Goal: Complete Application Form: Complete application form

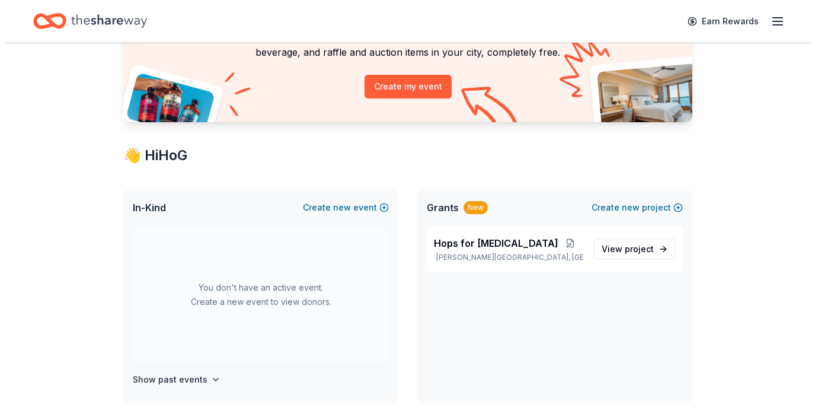
scroll to position [111, 0]
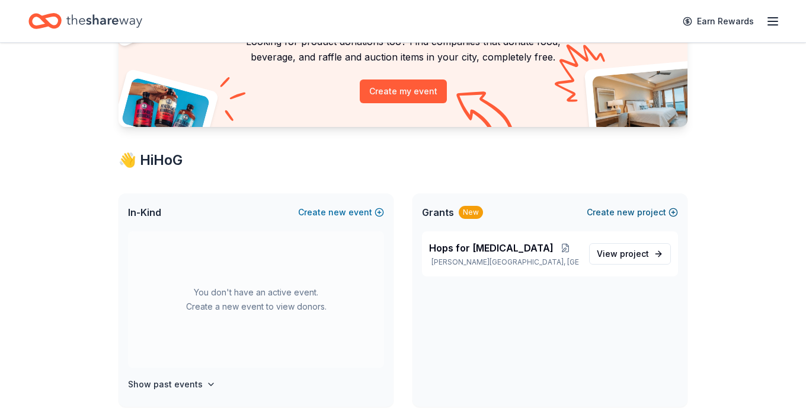
click at [623, 212] on span "new" at bounding box center [626, 212] width 18 height 14
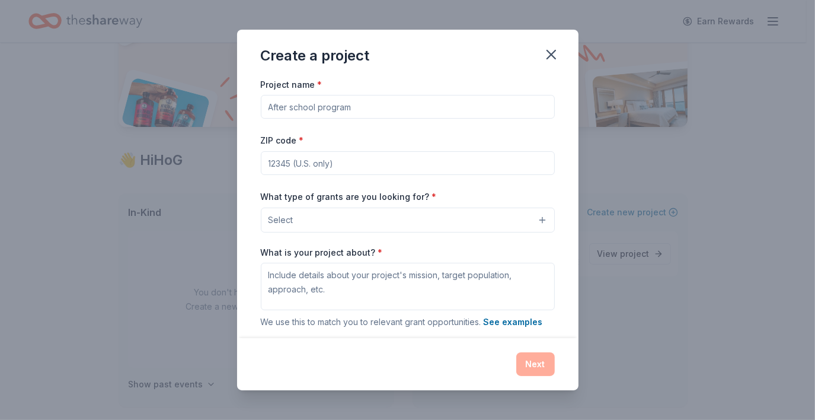
click at [290, 109] on input "Project name *" at bounding box center [408, 107] width 294 height 24
type input "Score for a Cure Augusta"
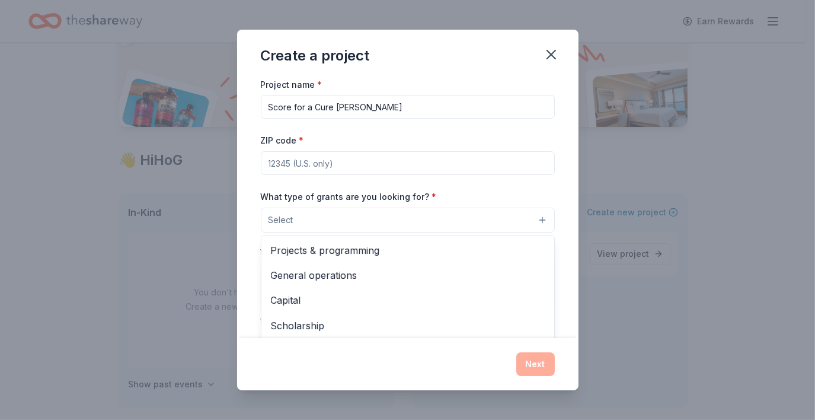
click at [359, 219] on button "Select" at bounding box center [408, 219] width 294 height 25
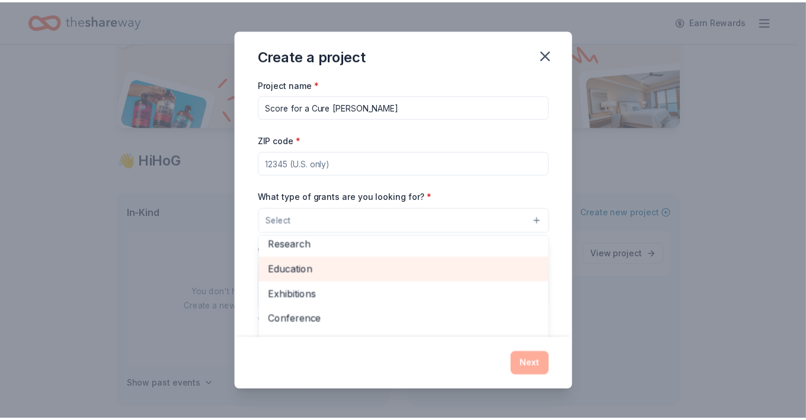
scroll to position [140, 0]
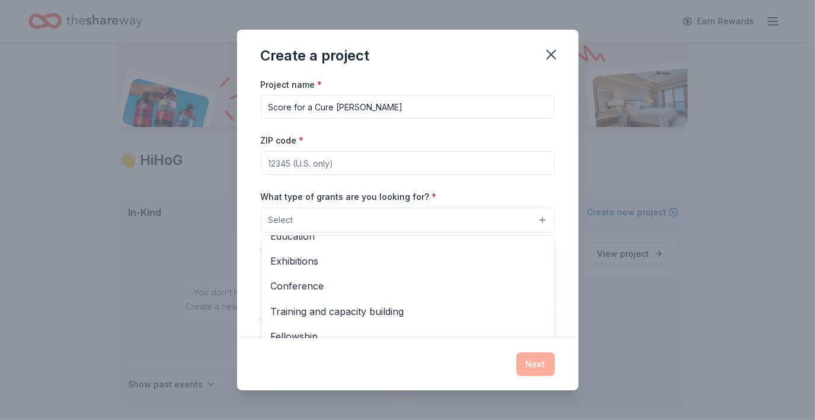
click at [552, 50] on div "Create a project Project name * Score for a Cure Augusta ZIP code * What type o…" at bounding box center [407, 210] width 341 height 360
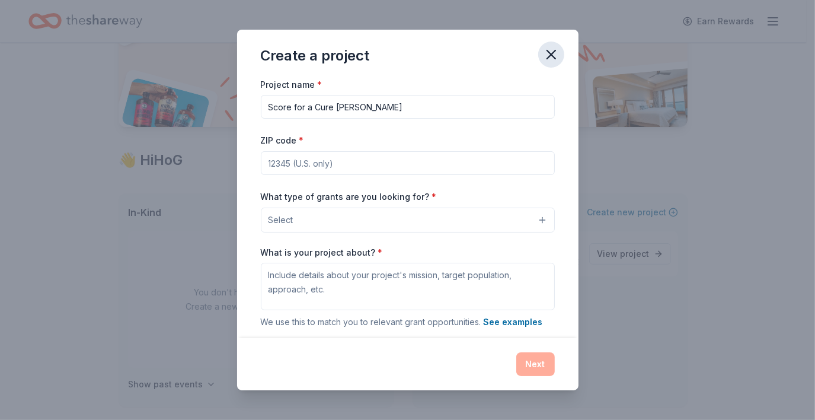
click at [546, 55] on icon "button" at bounding box center [551, 54] width 17 height 17
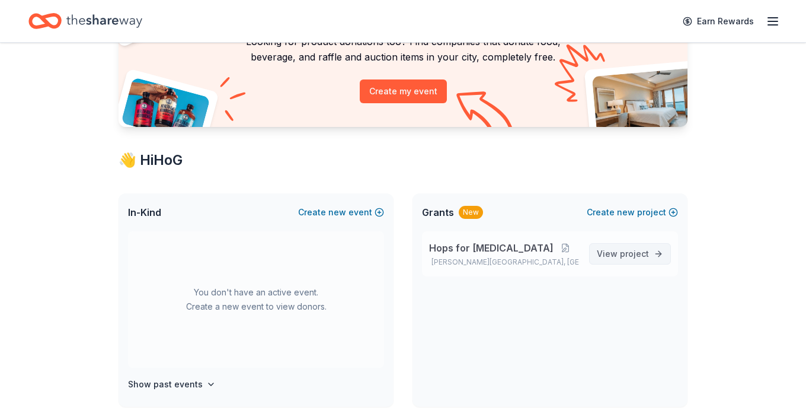
click at [631, 258] on span "View project" at bounding box center [623, 254] width 52 height 14
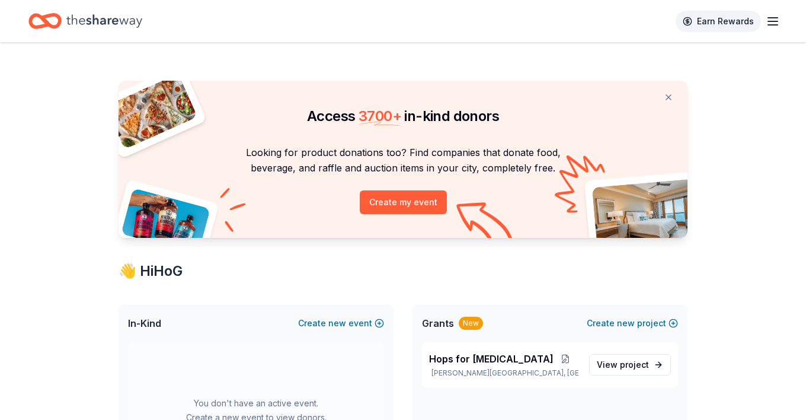
click at [731, 21] on link "Earn Rewards" at bounding box center [718, 21] width 85 height 21
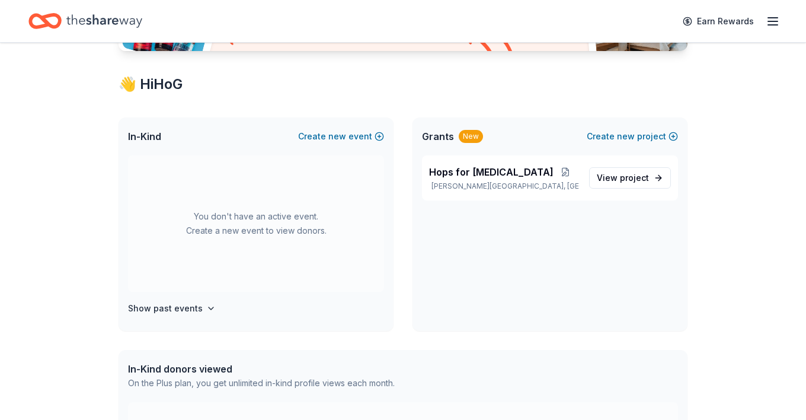
scroll to position [190, 0]
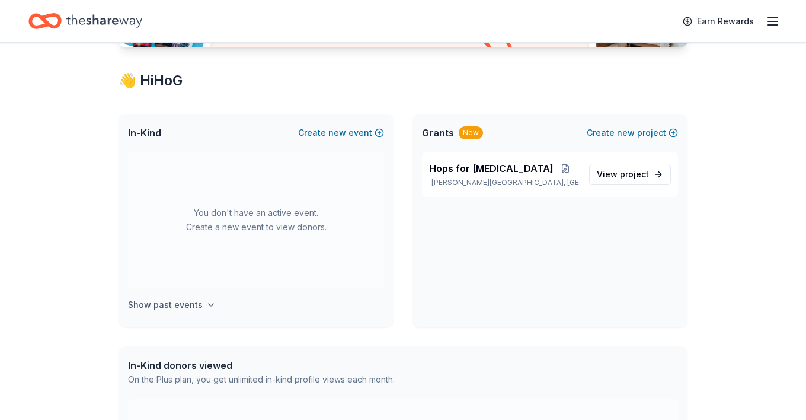
click at [168, 307] on h4 "Show past events" at bounding box center [165, 305] width 75 height 14
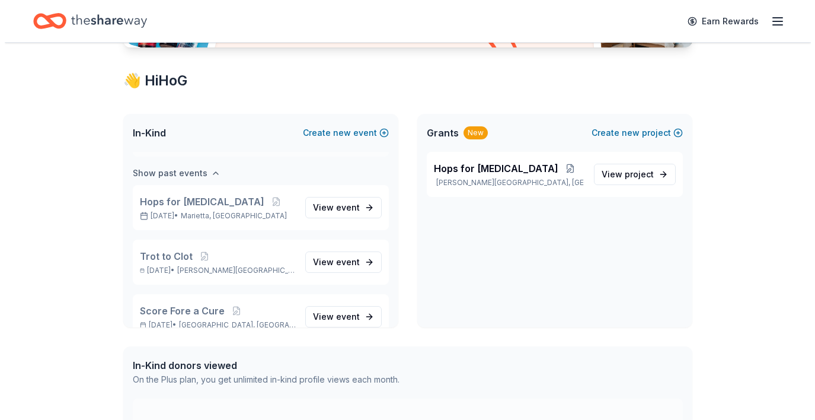
scroll to position [136, 0]
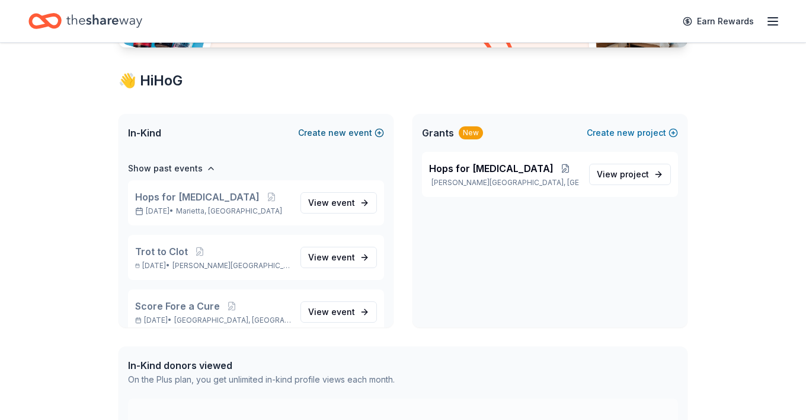
click at [331, 132] on span "new" at bounding box center [337, 133] width 18 height 14
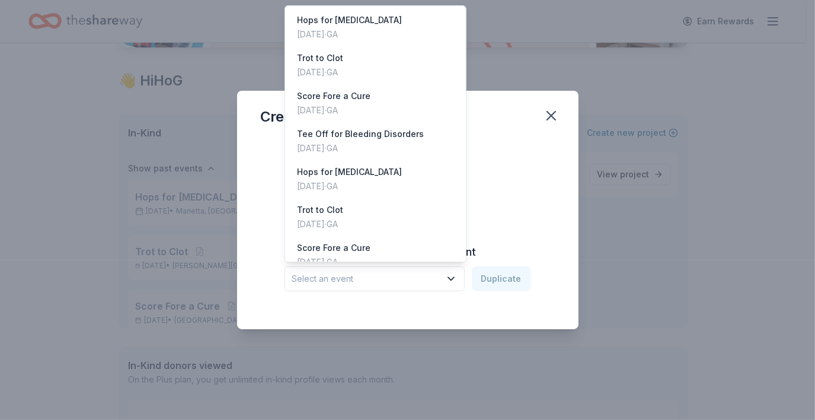
click at [450, 279] on icon "button" at bounding box center [451, 279] width 12 height 12
click at [328, 106] on div "Mar 13, 2025 · GA" at bounding box center [333, 110] width 73 height 14
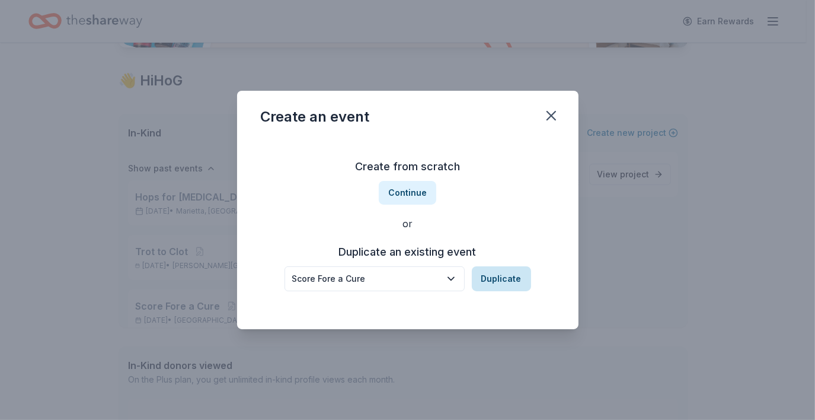
click at [511, 283] on button "Duplicate" at bounding box center [501, 278] width 59 height 25
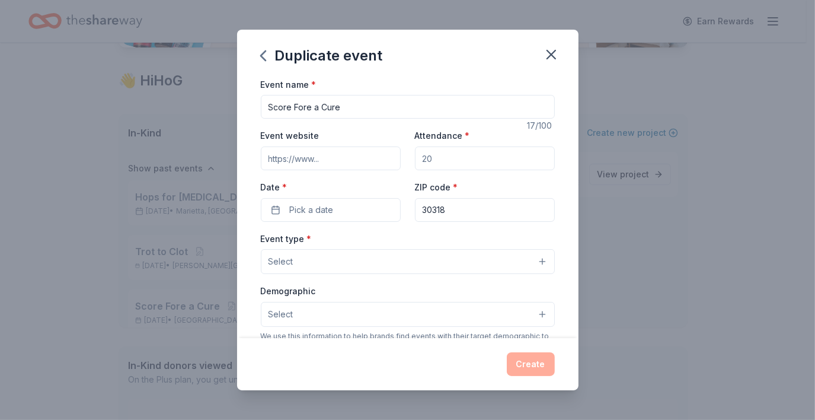
click at [340, 160] on input "Event website" at bounding box center [331, 158] width 140 height 24
paste input "www.hog.org/score"
type input "www.hog.org/score"
click at [453, 156] on input "Attendance *" at bounding box center [485, 158] width 140 height 24
type input "100"
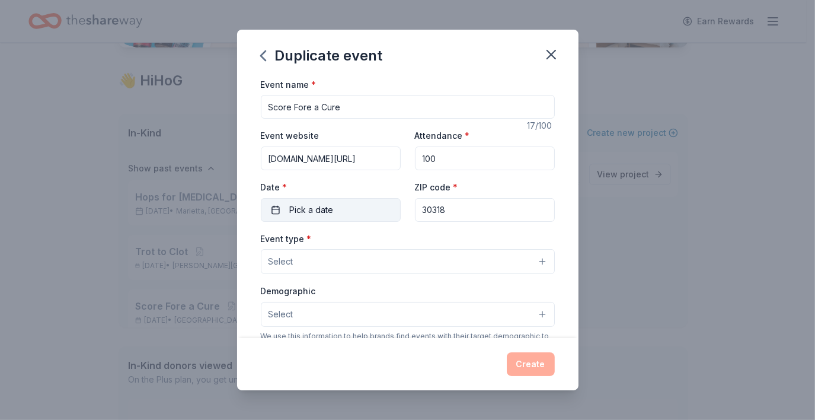
click at [296, 209] on span "Pick a date" at bounding box center [312, 210] width 44 height 14
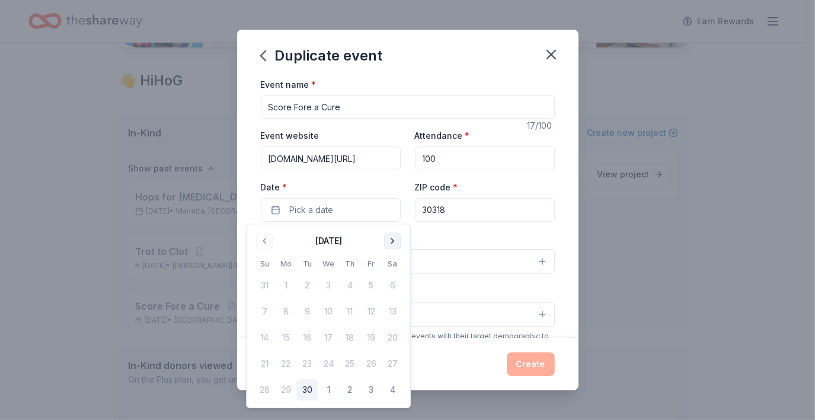
click at [392, 241] on button "Go to next month" at bounding box center [392, 240] width 17 height 17
click at [353, 338] on button "16" at bounding box center [349, 337] width 21 height 21
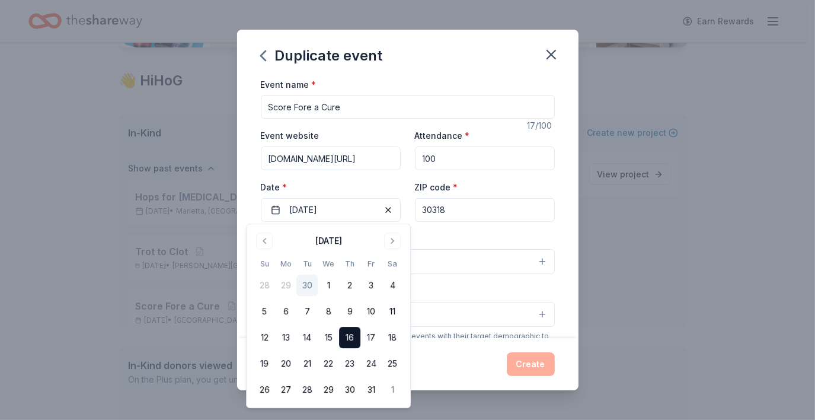
click at [349, 335] on button "16" at bounding box center [349, 337] width 21 height 21
click at [351, 336] on button "16" at bounding box center [349, 337] width 21 height 21
click at [456, 206] on input "30318" at bounding box center [485, 210] width 140 height 24
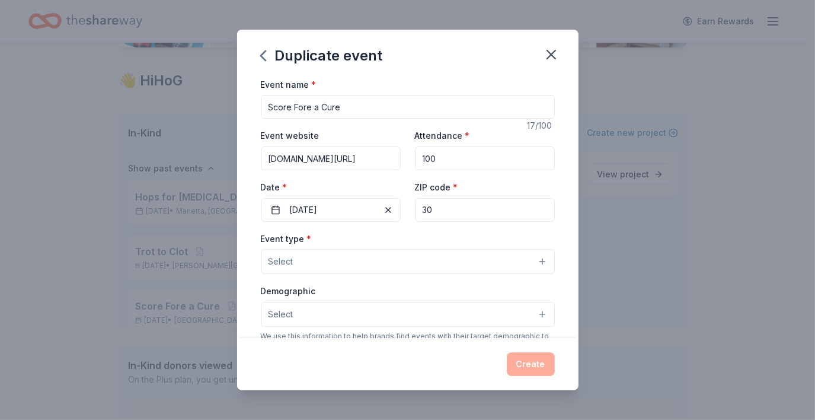
type input "3"
type input "30350"
click at [656, 181] on div "Duplicate event Event name * Score Fore a Cure 17 /100 Event website www.hog.or…" at bounding box center [407, 210] width 815 height 420
click at [385, 263] on button "Select" at bounding box center [408, 261] width 294 height 25
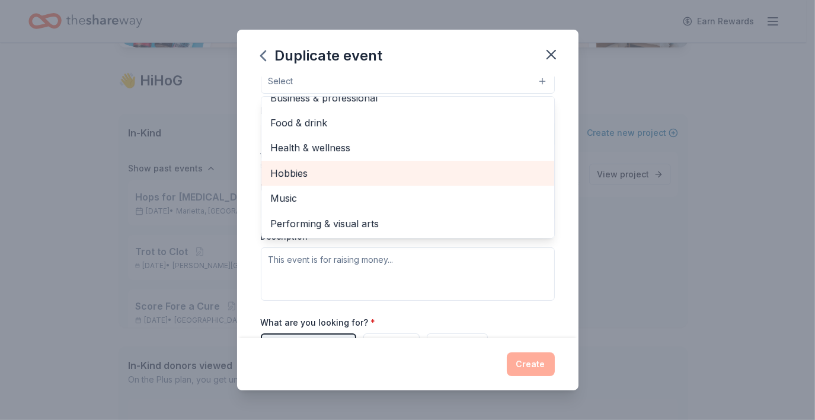
scroll to position [180, 0]
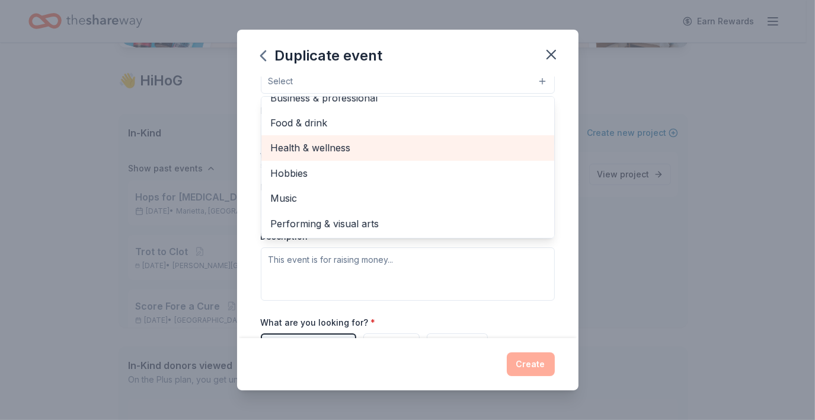
click at [325, 149] on span "Health & wellness" at bounding box center [408, 147] width 274 height 15
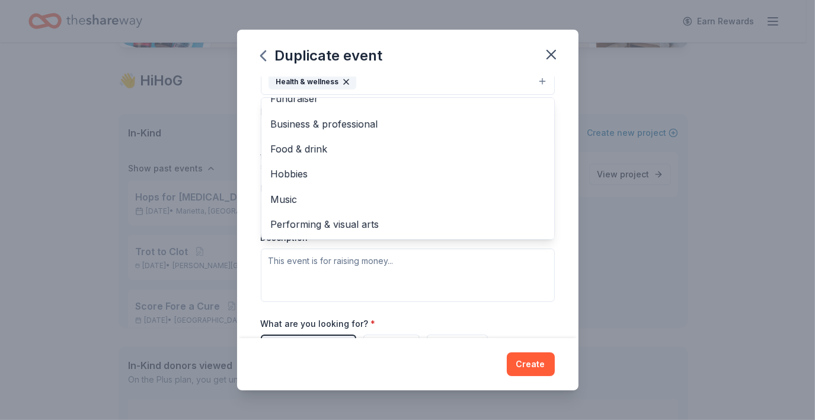
click at [560, 277] on div "Event name * Score Fore a Cure 17 /100 Event website www.hog.org/score Attendan…" at bounding box center [407, 207] width 341 height 261
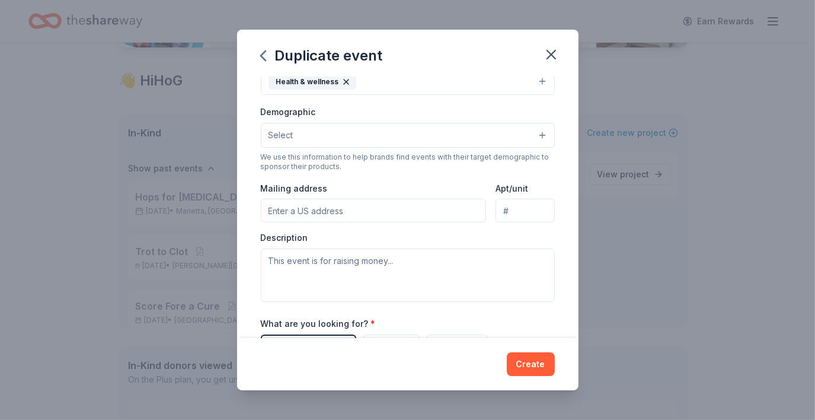
scroll to position [171, 0]
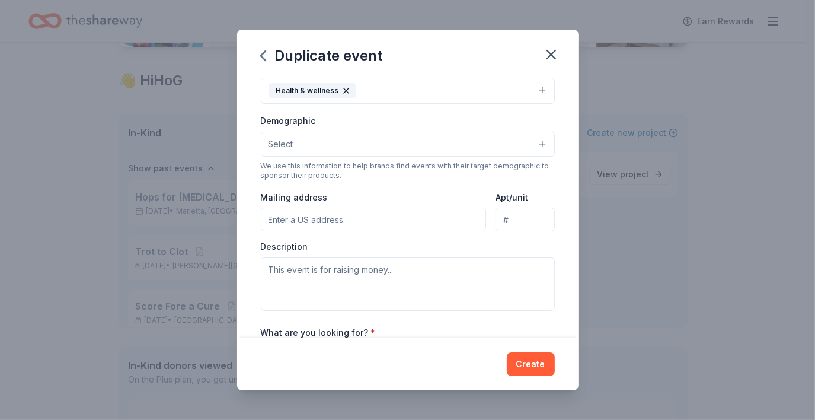
click at [306, 220] on input "Mailing address" at bounding box center [374, 219] width 226 height 24
type input "8607 Roberts Drive"
type input "Suite 150"
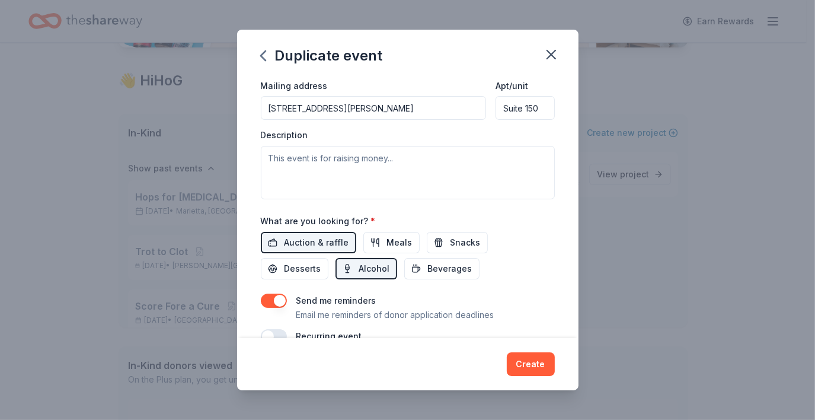
scroll to position [284, 0]
click at [318, 159] on textarea at bounding box center [408, 171] width 294 height 53
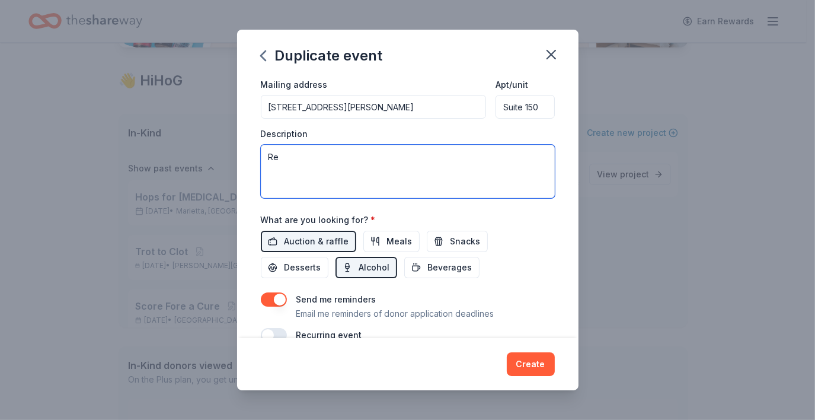
type textarea "R"
paste textarea "Net proceeds will support Hemophilia of Georgia's research efforts for a cure t…"
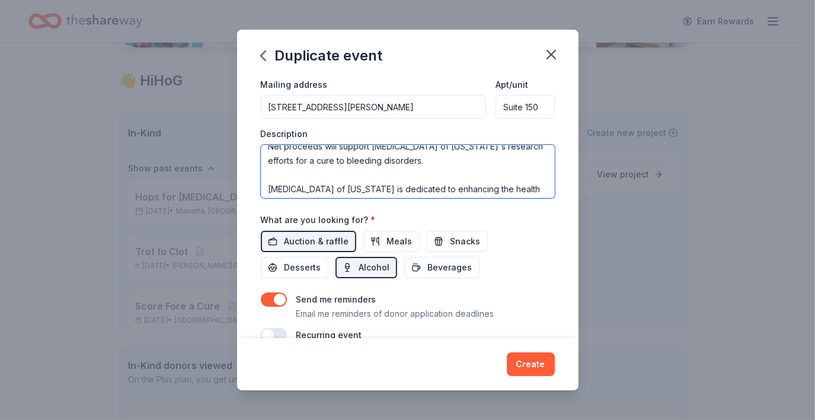
scroll to position [0, 0]
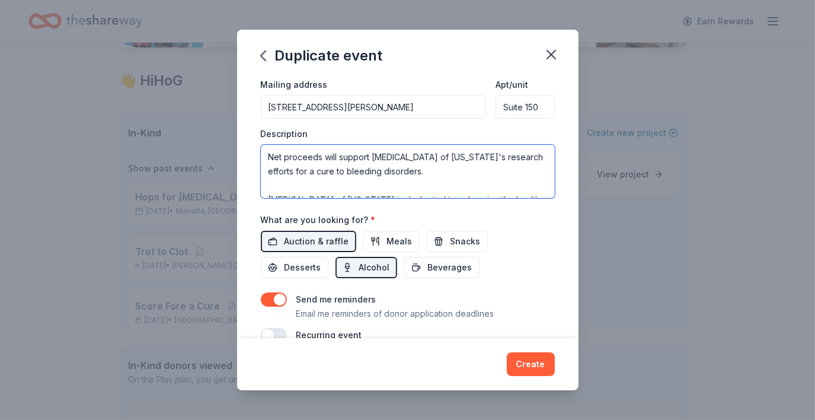
click at [268, 153] on textarea "Net proceeds will support Hemophilia of Georgia's research efforts for a cure t…" at bounding box center [408, 171] width 294 height 53
click at [339, 155] on textarea "Topgolf event with net proceeds will support Hemophilia of Georgia's research e…" at bounding box center [408, 171] width 294 height 53
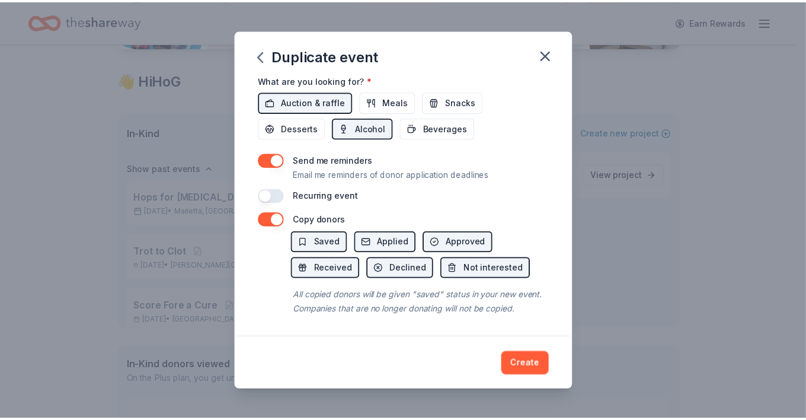
scroll to position [435, 0]
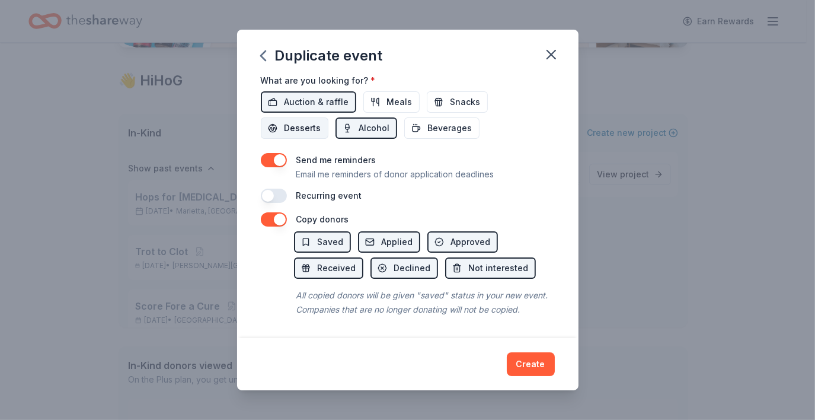
type textarea "Topgolf event where net proceeds will support Hemophilia of Georgia's research …"
click at [289, 121] on span "Desserts" at bounding box center [302, 128] width 37 height 14
click at [389, 95] on span "Meals" at bounding box center [399, 102] width 25 height 14
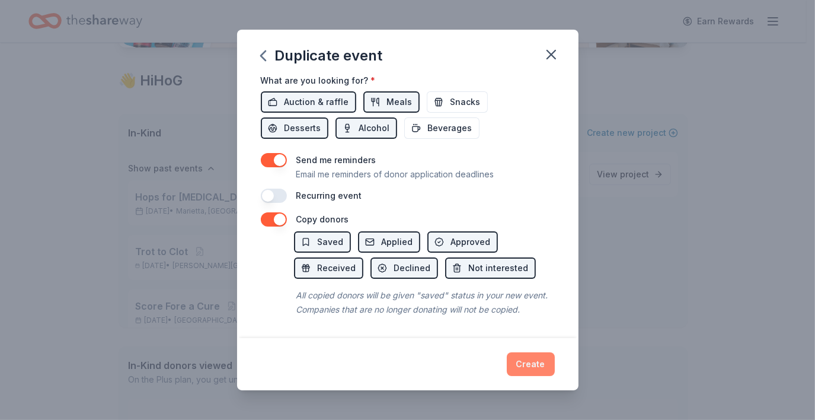
click at [538, 365] on button "Create" at bounding box center [531, 364] width 48 height 24
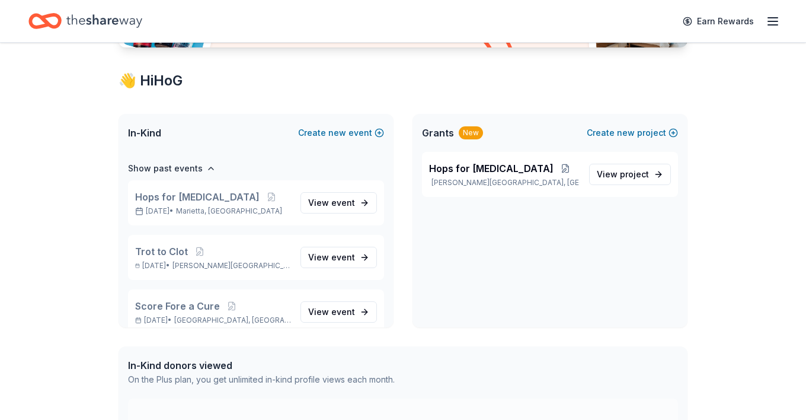
scroll to position [45, 0]
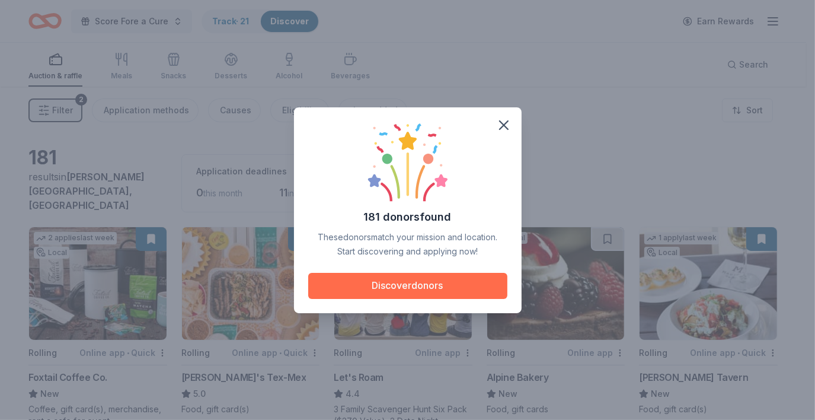
click at [396, 284] on button "Discover donors" at bounding box center [407, 286] width 199 height 26
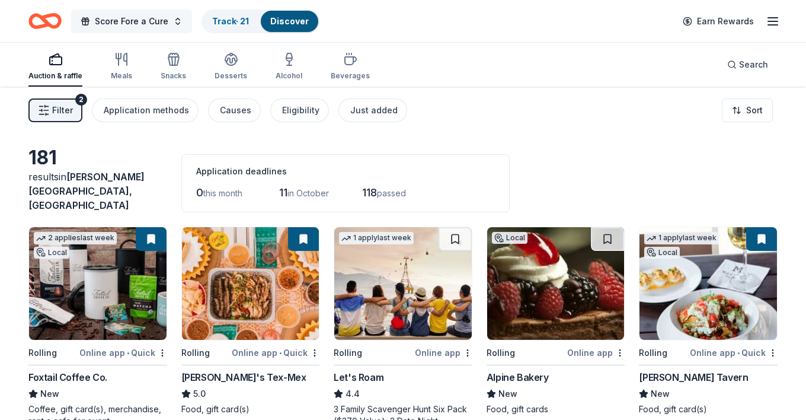
click at [143, 18] on span "Score Fore a Cure" at bounding box center [131, 21] width 73 height 14
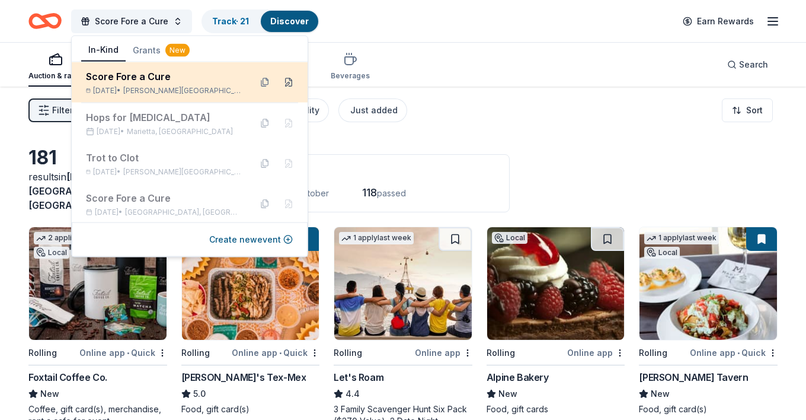
click at [280, 84] on button at bounding box center [288, 82] width 19 height 19
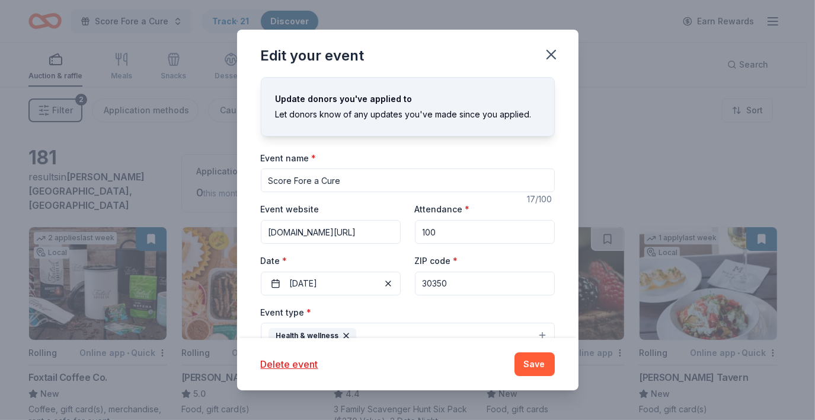
click at [448, 287] on input "30350" at bounding box center [485, 283] width 140 height 24
type input "3"
type input "30909"
click at [544, 362] on button "Save" at bounding box center [534, 364] width 40 height 24
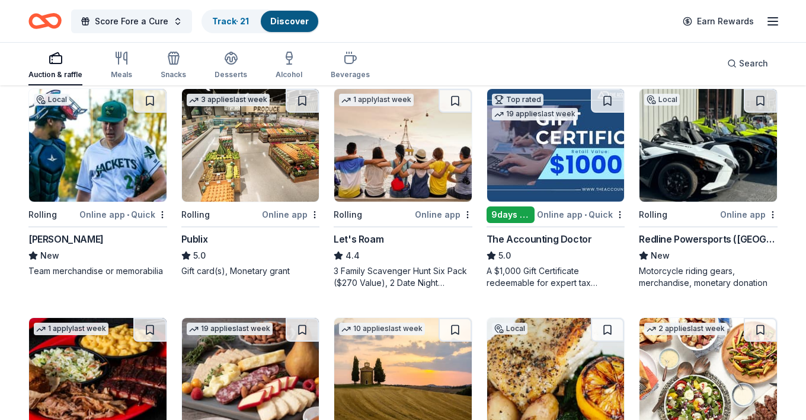
scroll to position [130, 0]
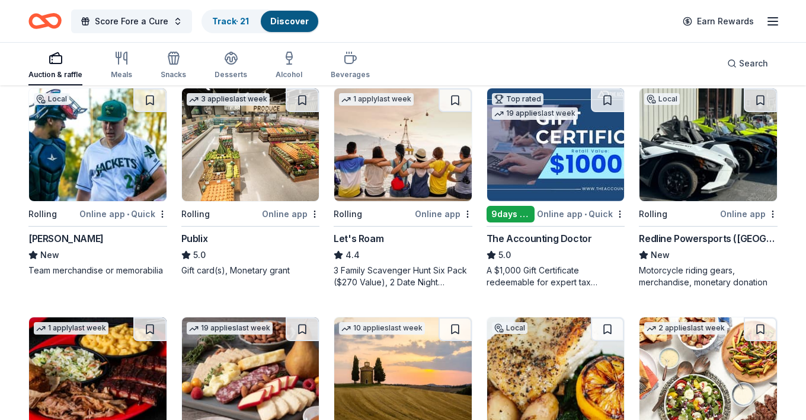
click at [389, 140] on img at bounding box center [403, 144] width 138 height 113
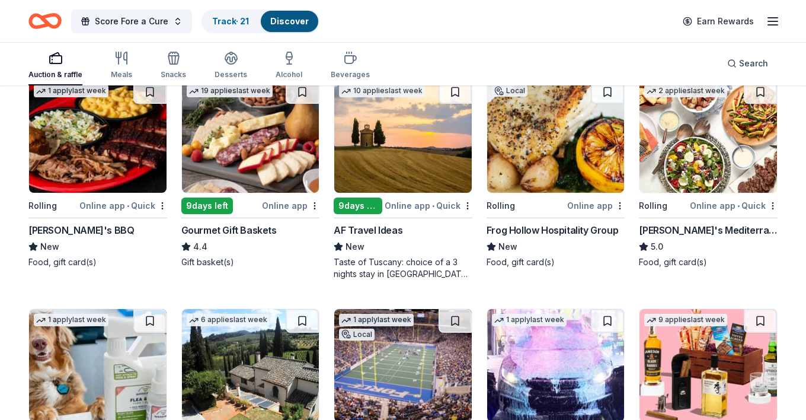
scroll to position [366, 0]
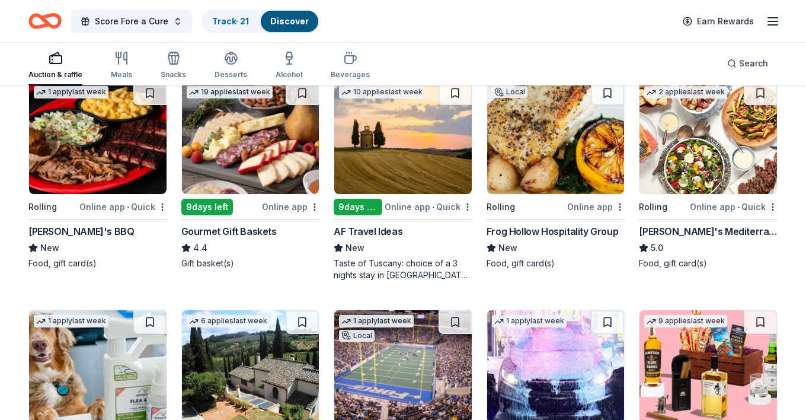
click at [250, 147] on img at bounding box center [251, 137] width 138 height 113
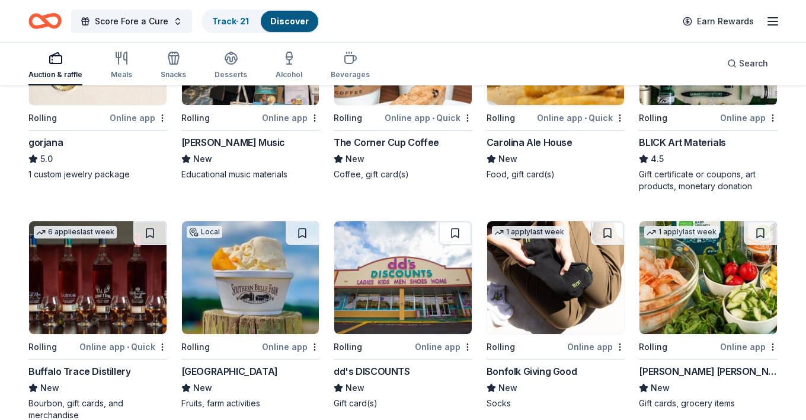
scroll to position [1600, 0]
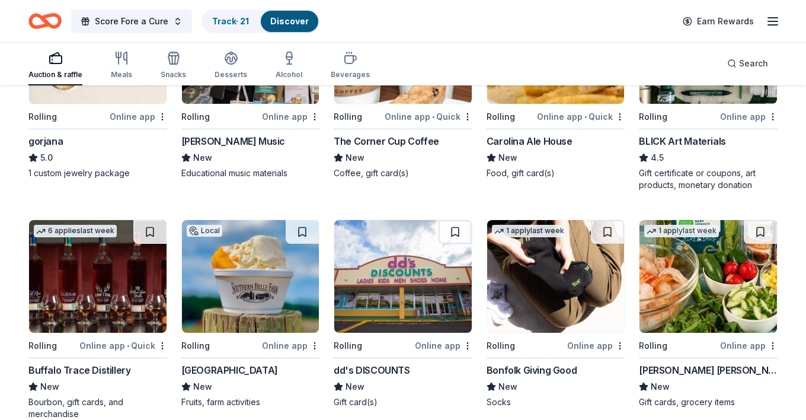
click at [136, 283] on img at bounding box center [98, 276] width 138 height 113
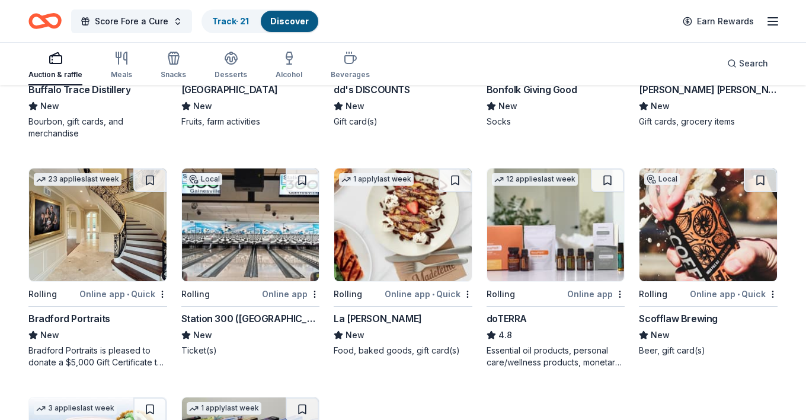
scroll to position [1881, 0]
click at [243, 220] on img at bounding box center [251, 224] width 138 height 113
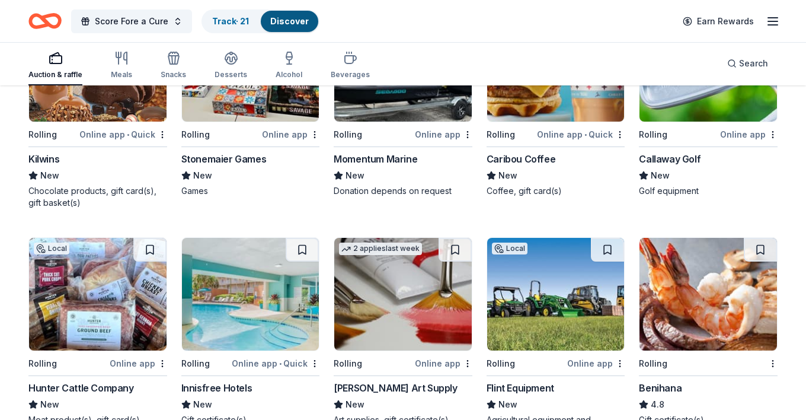
scroll to position [2127, 0]
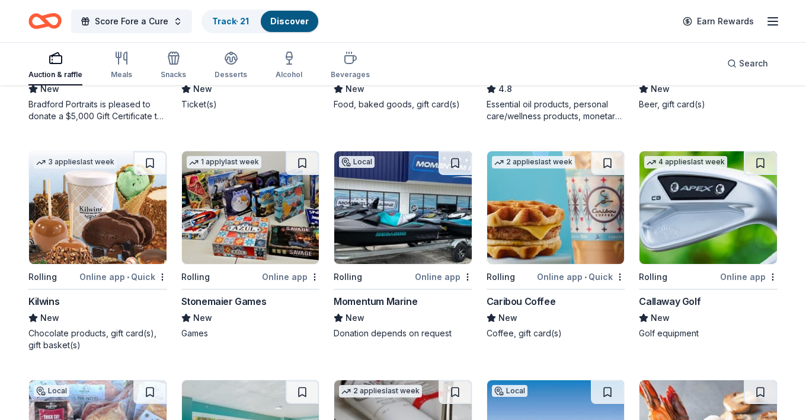
click at [704, 212] on img at bounding box center [709, 207] width 138 height 113
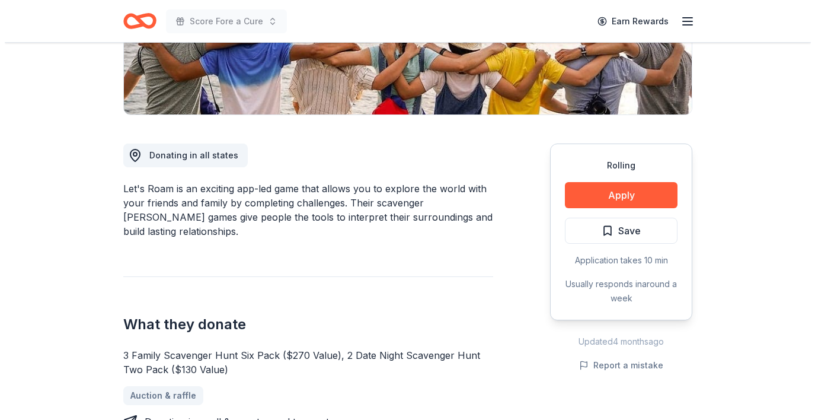
scroll to position [247, 0]
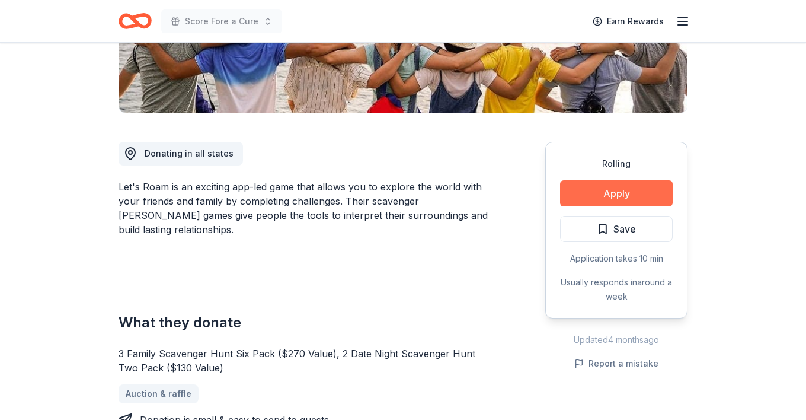
click at [622, 191] on button "Apply" at bounding box center [616, 193] width 113 height 26
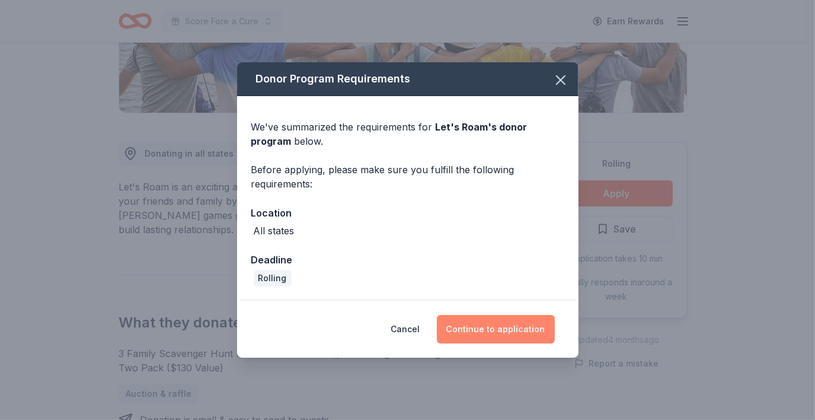
click at [503, 330] on button "Continue to application" at bounding box center [496, 329] width 118 height 28
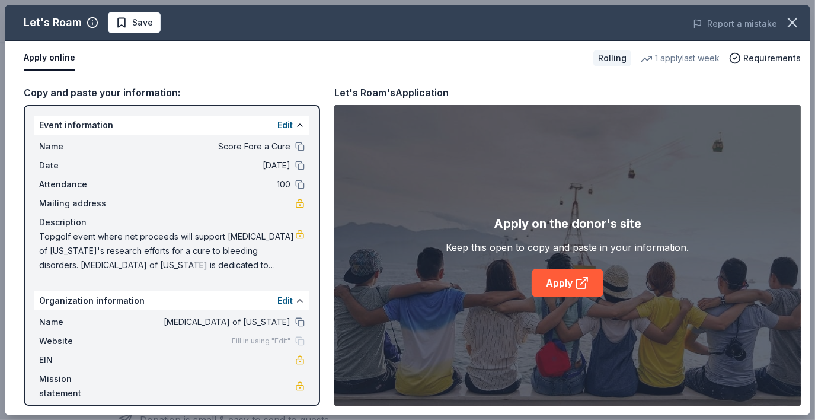
click at [266, 341] on span "Fill in using "Edit"" at bounding box center [261, 340] width 59 height 9
click at [300, 340] on div "Fill in using "Edit"" at bounding box center [268, 340] width 73 height 9
click at [55, 343] on span "Website" at bounding box center [78, 341] width 79 height 14
click at [288, 301] on button "Edit" at bounding box center [284, 300] width 15 height 14
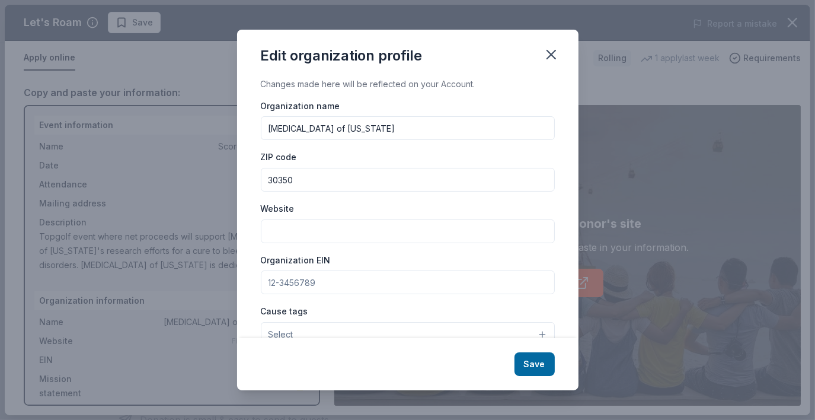
click at [292, 236] on input "Website" at bounding box center [408, 231] width 294 height 24
type input "[DOMAIN_NAME]"
click at [322, 285] on input "Organization EIN" at bounding box center [408, 282] width 294 height 24
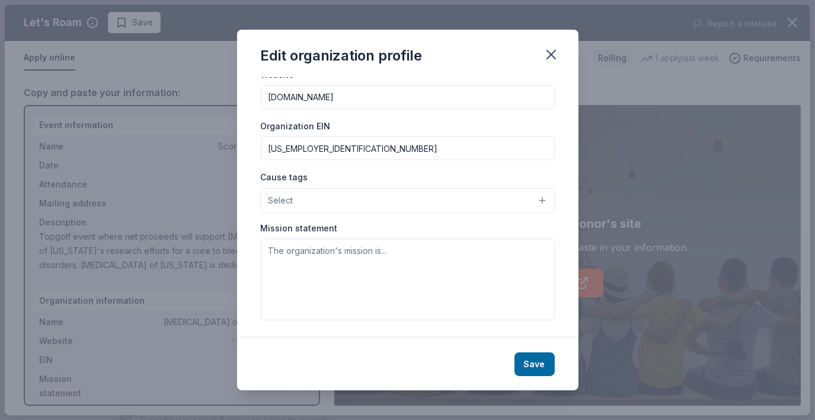
type input "[US_EMPLOYER_IDENTIFICATION_NUMBER]"
click at [535, 200] on button "Select" at bounding box center [408, 200] width 294 height 25
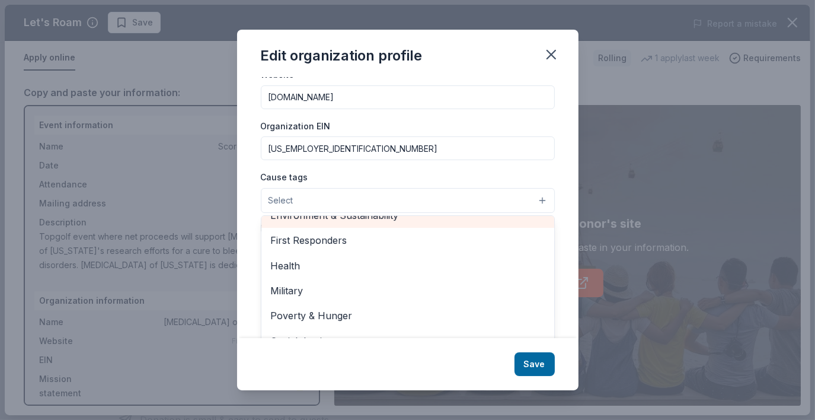
scroll to position [143, 0]
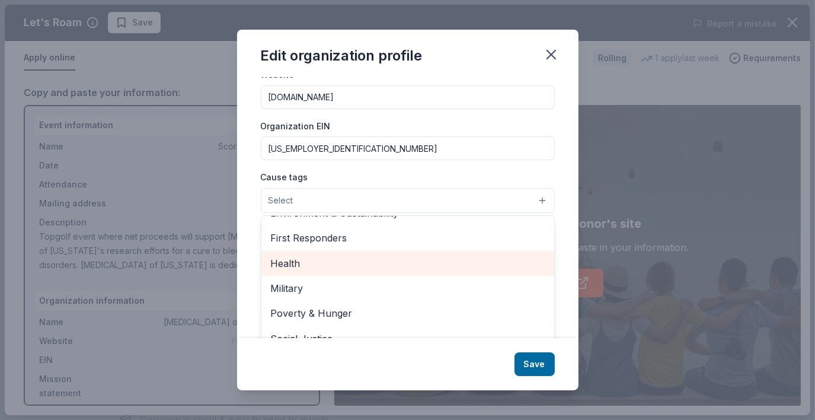
click at [337, 255] on span "Health" at bounding box center [408, 262] width 274 height 15
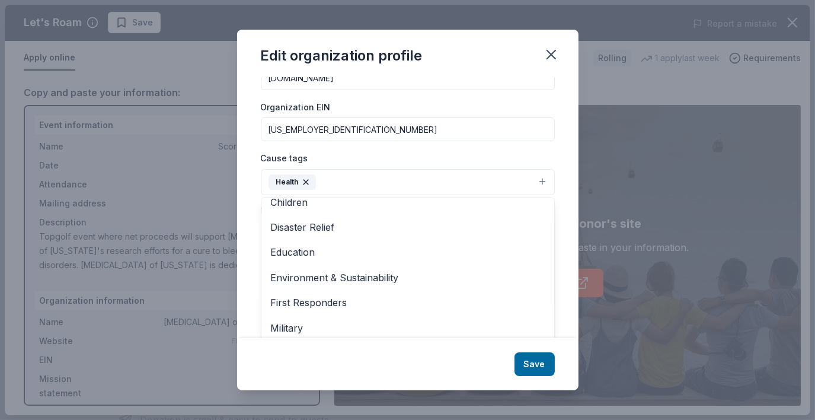
scroll to position [58, 0]
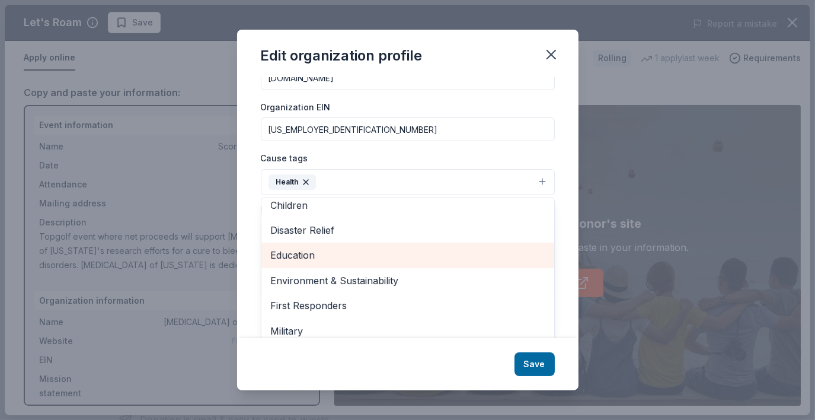
click at [297, 252] on span "Education" at bounding box center [408, 254] width 274 height 15
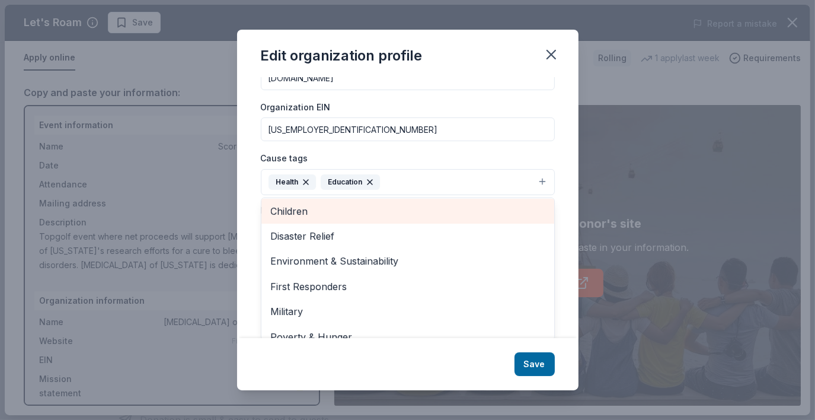
click at [296, 203] on span "Children" at bounding box center [408, 210] width 274 height 15
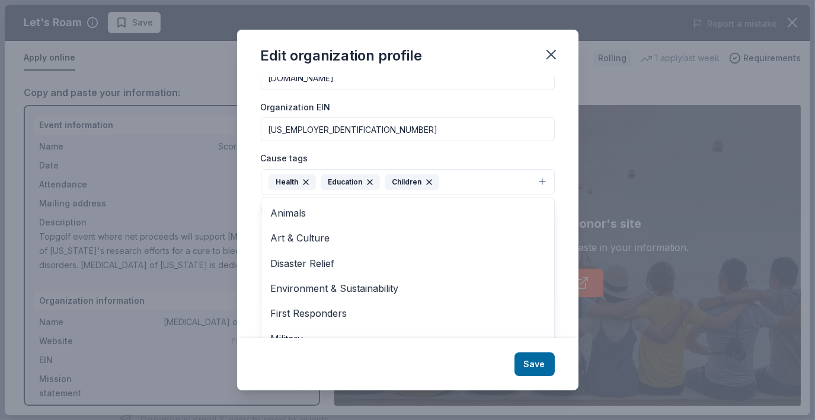
click at [538, 370] on div "Edit organization profile Changes made here will be reflected on your Account. …" at bounding box center [407, 210] width 341 height 360
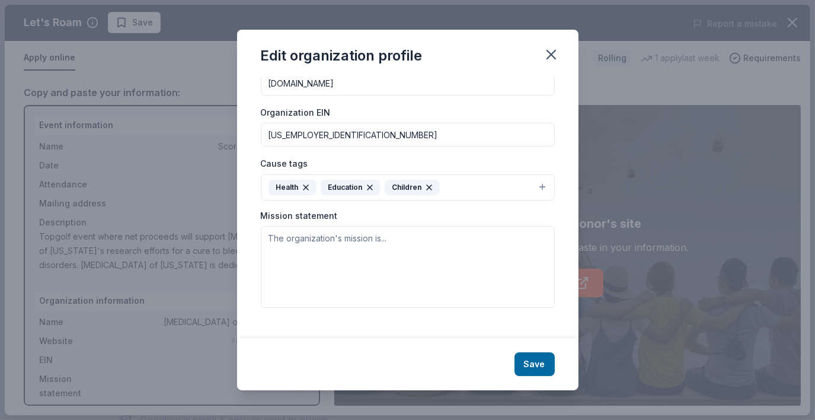
scroll to position [135, 0]
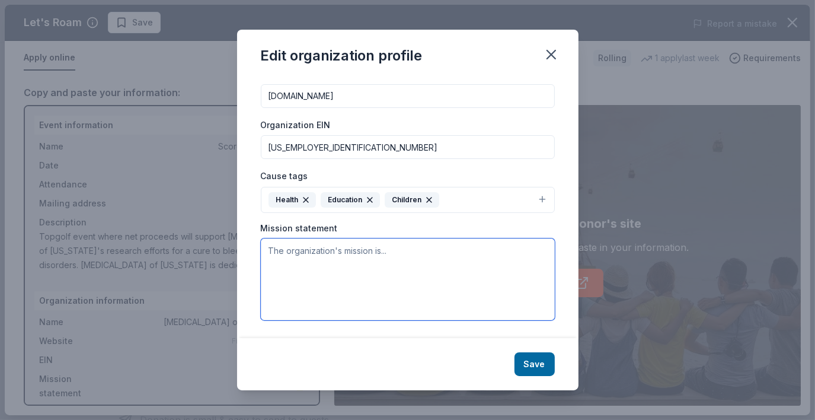
click at [334, 250] on textarea at bounding box center [408, 279] width 294 height 82
paste textarea "[MEDICAL_DATA] of [US_STATE] exists so that people affected by bleeding disorde…"
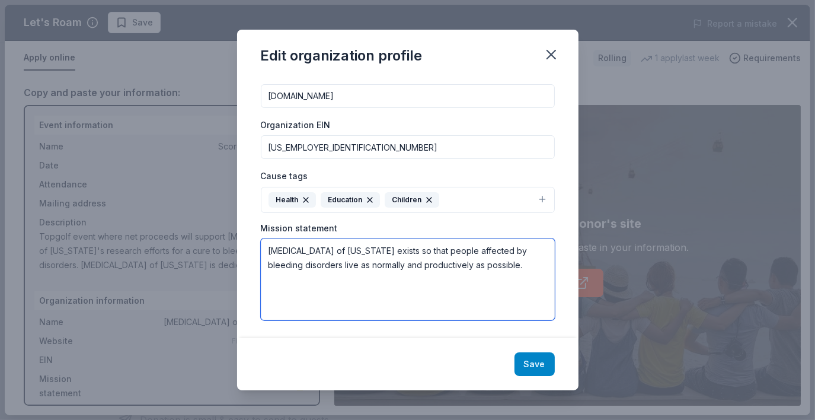
type textarea "[MEDICAL_DATA] of [US_STATE] exists so that people affected by bleeding disorde…"
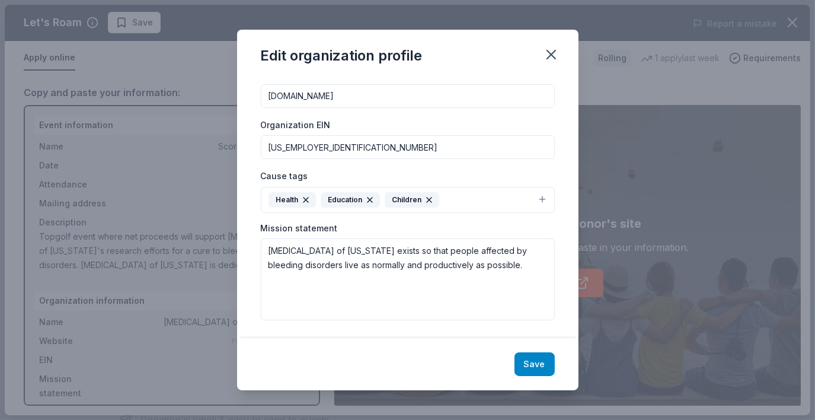
click at [540, 363] on button "Save" at bounding box center [534, 364] width 40 height 24
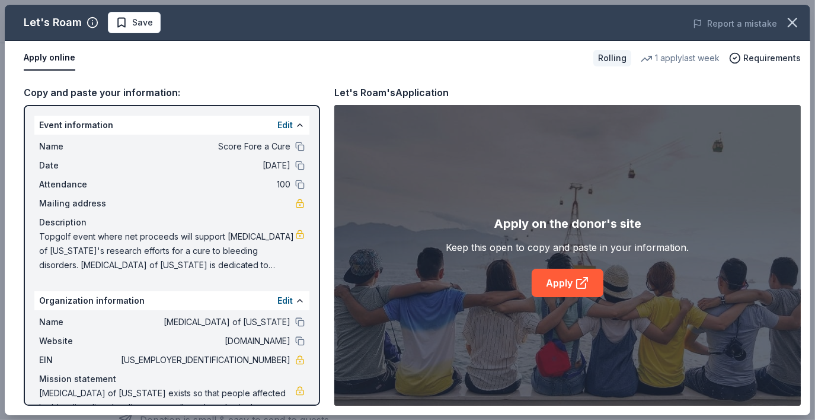
scroll to position [39, 0]
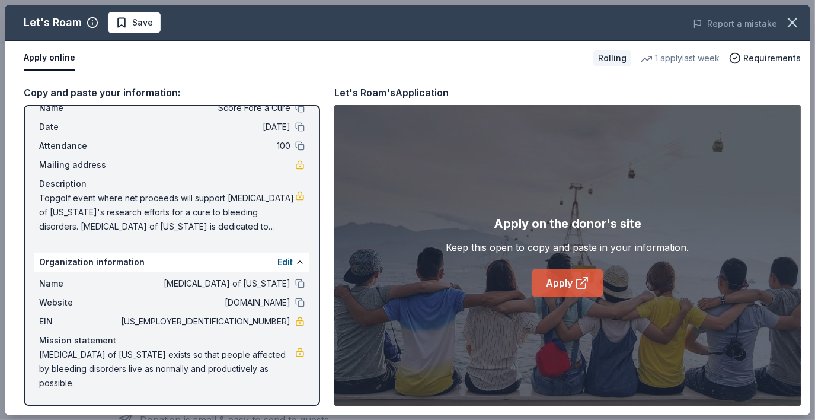
click at [556, 282] on link "Apply" at bounding box center [568, 282] width 72 height 28
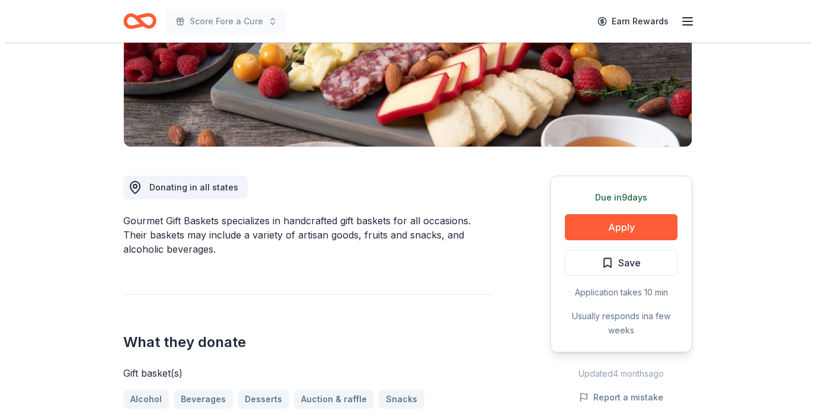
scroll to position [215, 0]
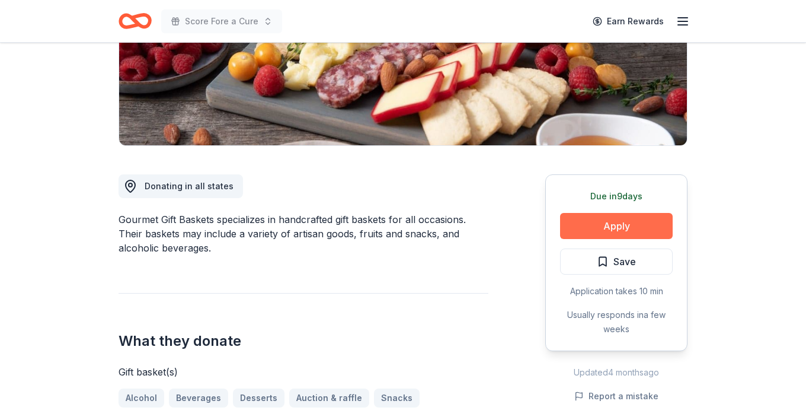
click at [622, 226] on button "Apply" at bounding box center [616, 226] width 113 height 26
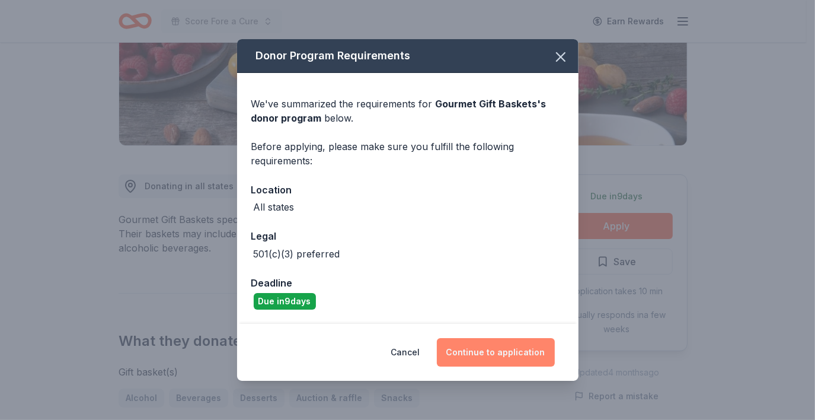
click at [512, 350] on button "Continue to application" at bounding box center [496, 352] width 118 height 28
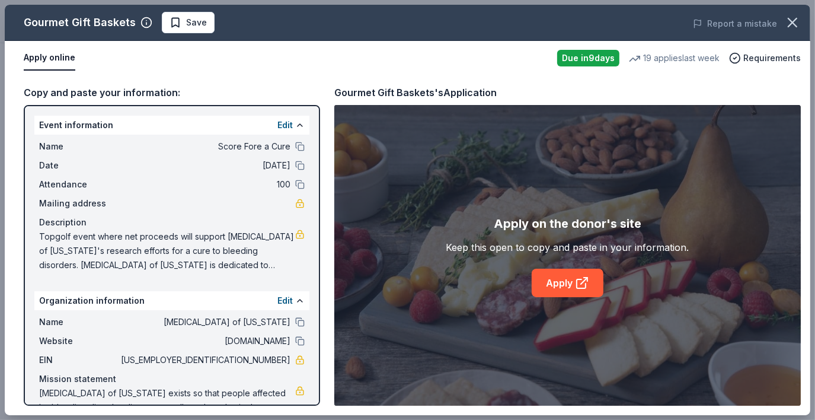
scroll to position [39, 0]
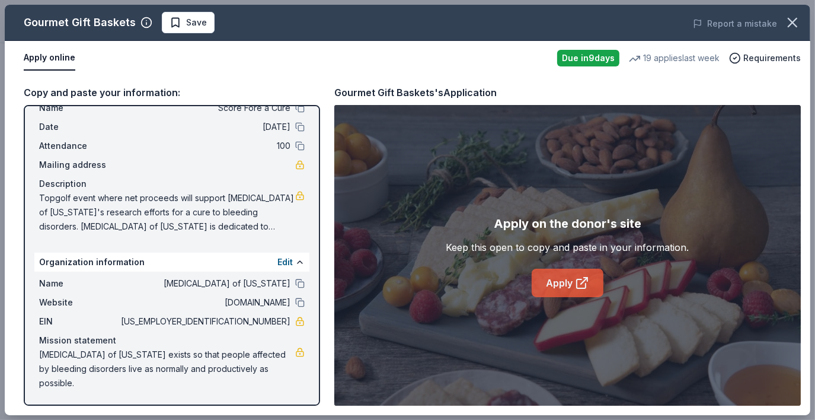
click at [557, 283] on link "Apply" at bounding box center [568, 282] width 72 height 28
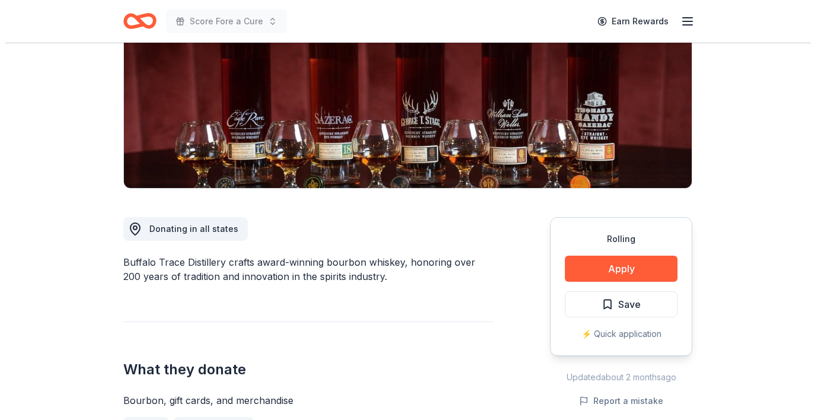
scroll to position [172, 0]
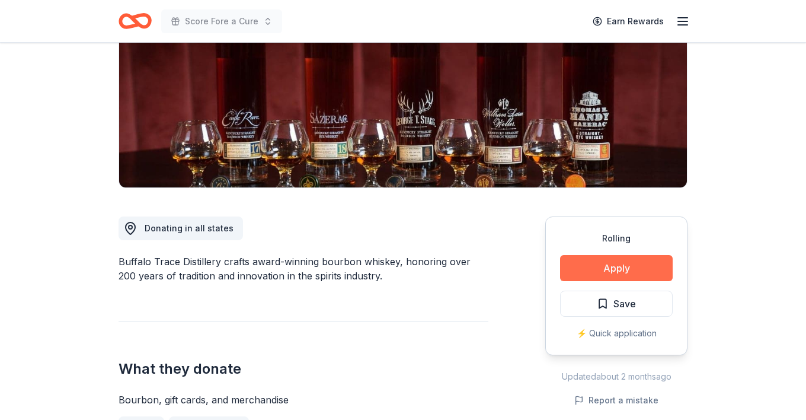
click at [615, 267] on button "Apply" at bounding box center [616, 268] width 113 height 26
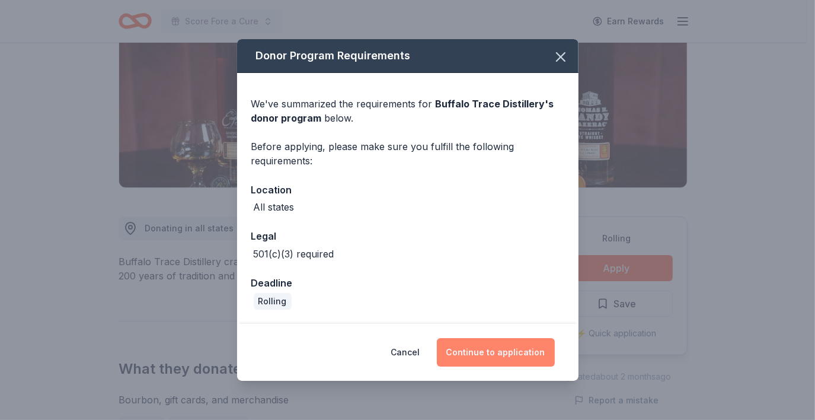
click at [492, 352] on button "Continue to application" at bounding box center [496, 352] width 118 height 28
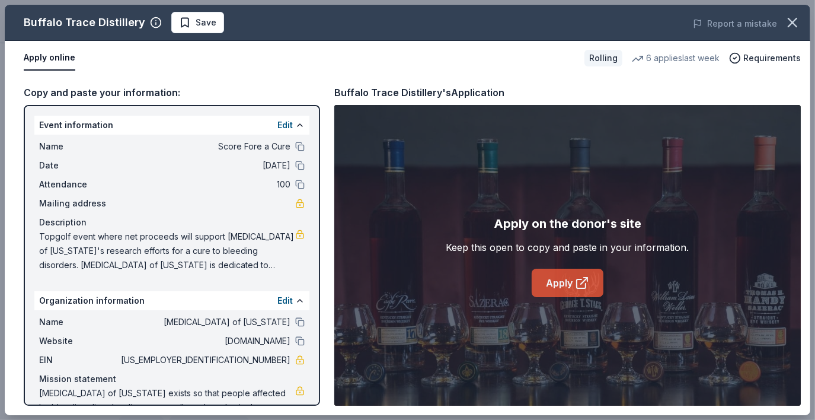
click at [571, 283] on link "Apply" at bounding box center [568, 282] width 72 height 28
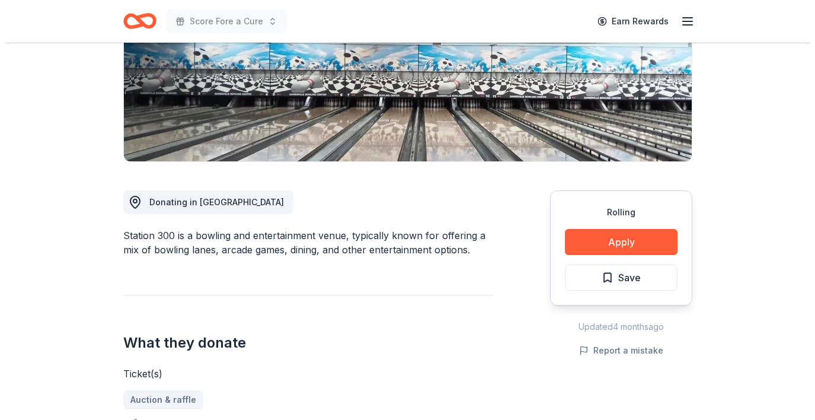
scroll to position [199, 0]
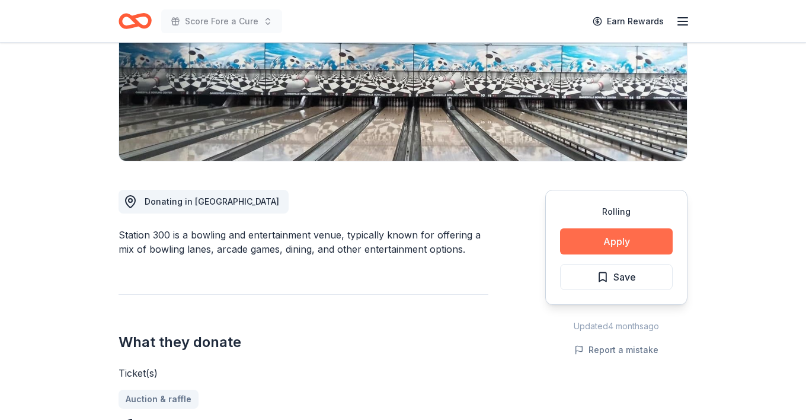
click at [619, 237] on button "Apply" at bounding box center [616, 241] width 113 height 26
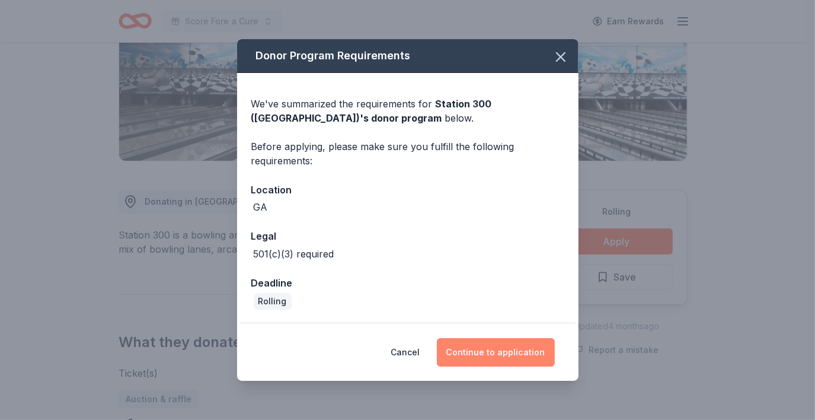
click at [467, 343] on button "Continue to application" at bounding box center [496, 352] width 118 height 28
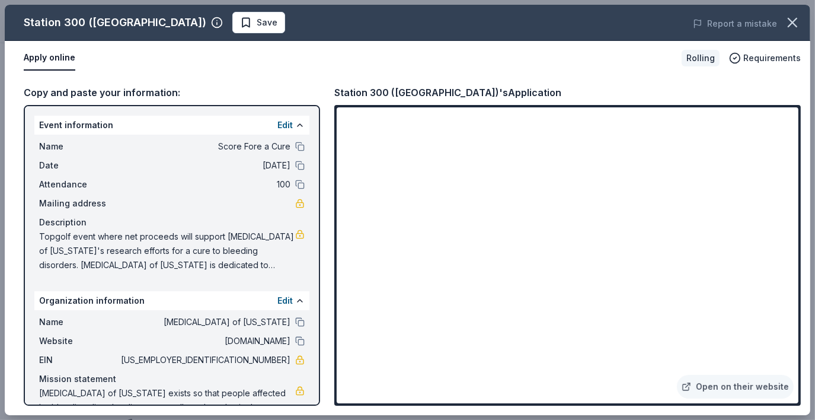
scroll to position [39, 0]
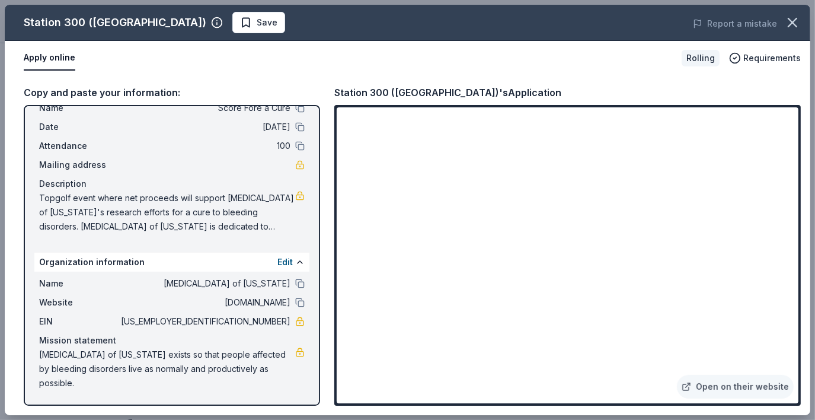
drag, startPoint x: 39, startPoint y: 353, endPoint x: 72, endPoint y: 376, distance: 40.0
click at [72, 376] on span "[MEDICAL_DATA] of [US_STATE] exists so that people affected by bleeding disorde…" at bounding box center [167, 368] width 256 height 43
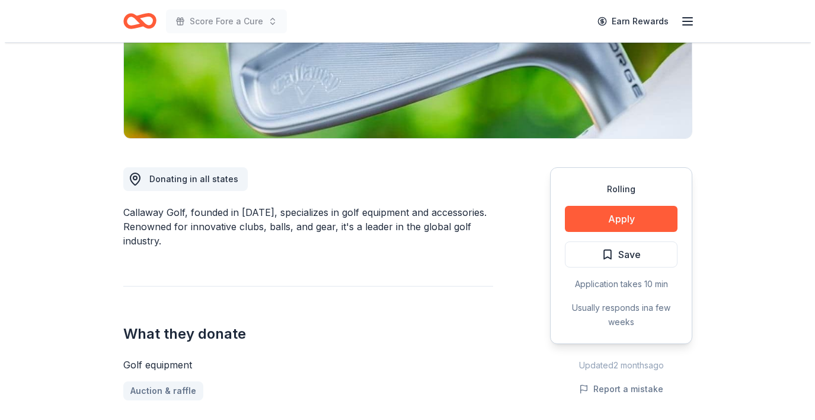
scroll to position [224, 0]
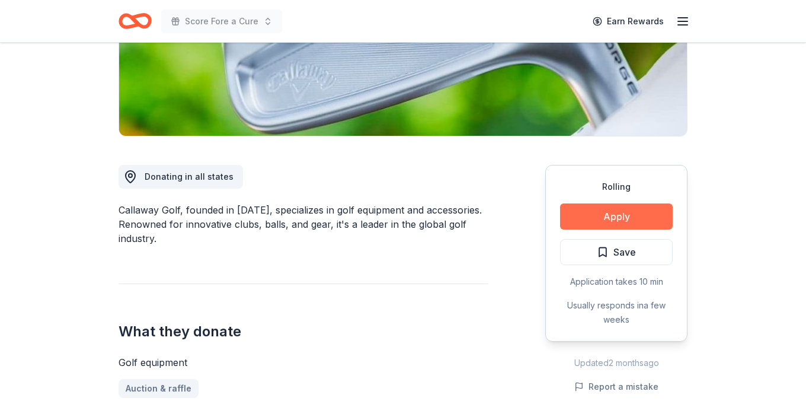
click at [609, 211] on button "Apply" at bounding box center [616, 216] width 113 height 26
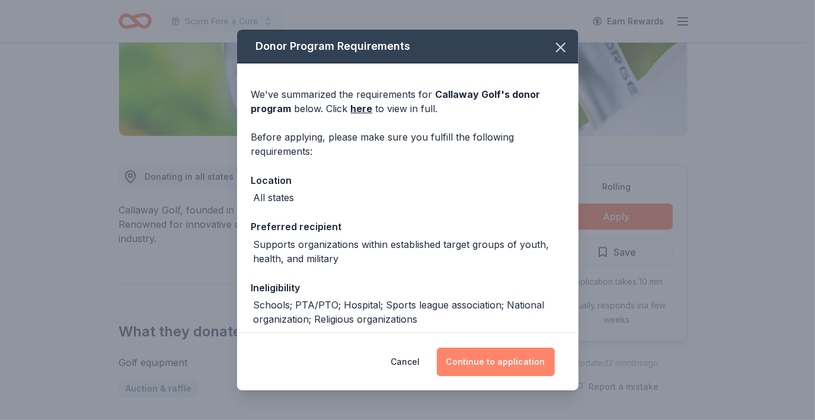
click at [509, 359] on button "Continue to application" at bounding box center [496, 361] width 118 height 28
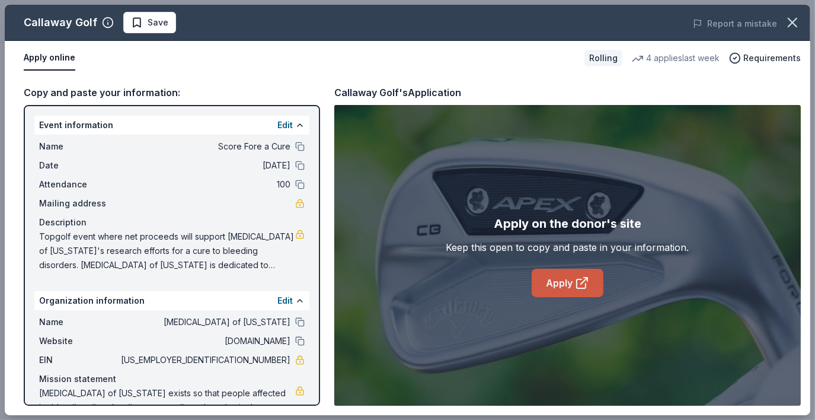
click at [558, 279] on link "Apply" at bounding box center [568, 282] width 72 height 28
click at [564, 283] on link "Apply" at bounding box center [568, 282] width 72 height 28
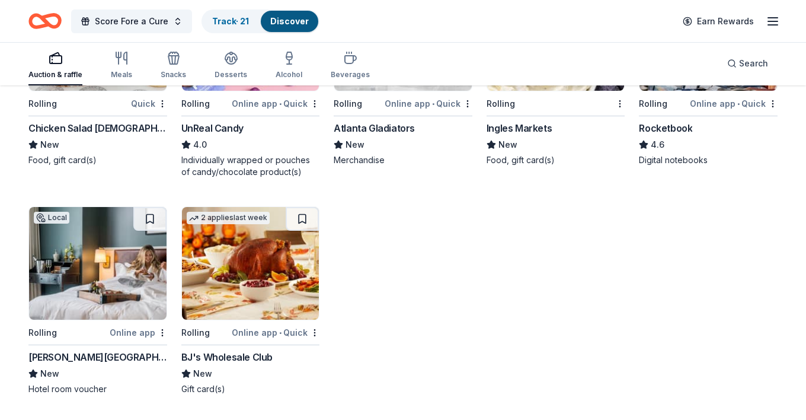
scroll to position [2987, 0]
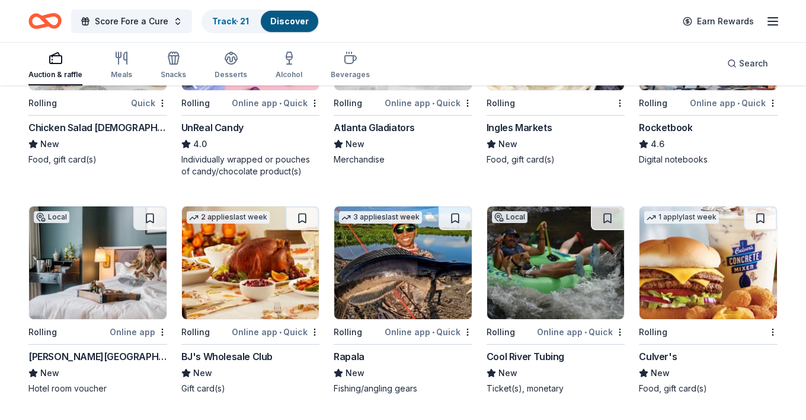
click at [123, 250] on img at bounding box center [98, 262] width 138 height 113
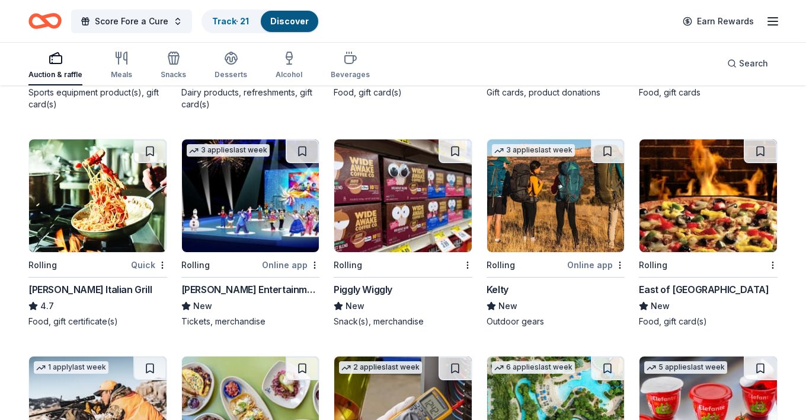
scroll to position [3505, 0]
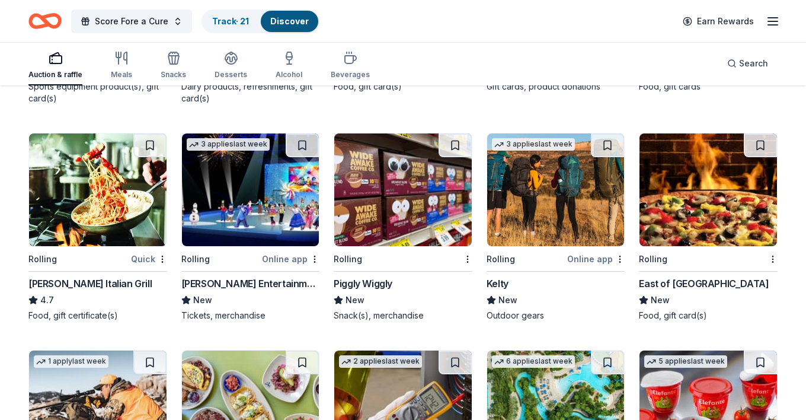
click at [104, 194] on img at bounding box center [98, 189] width 138 height 113
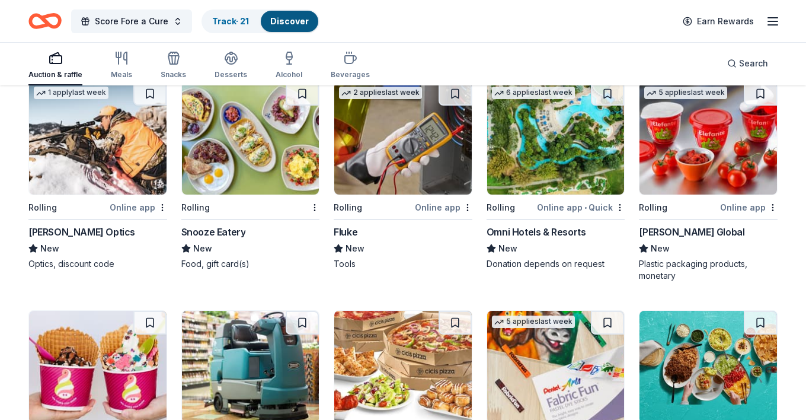
scroll to position [3735, 0]
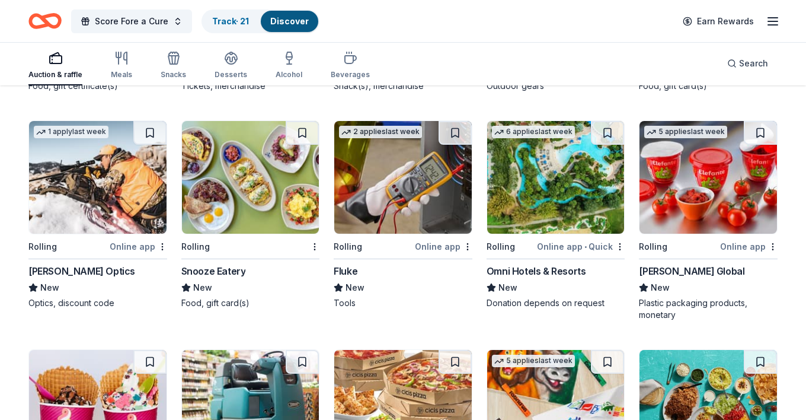
click at [559, 190] on img at bounding box center [556, 177] width 138 height 113
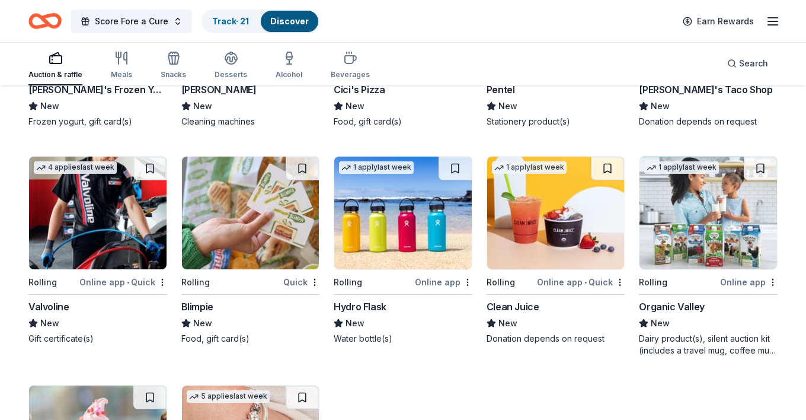
scroll to position [4144, 0]
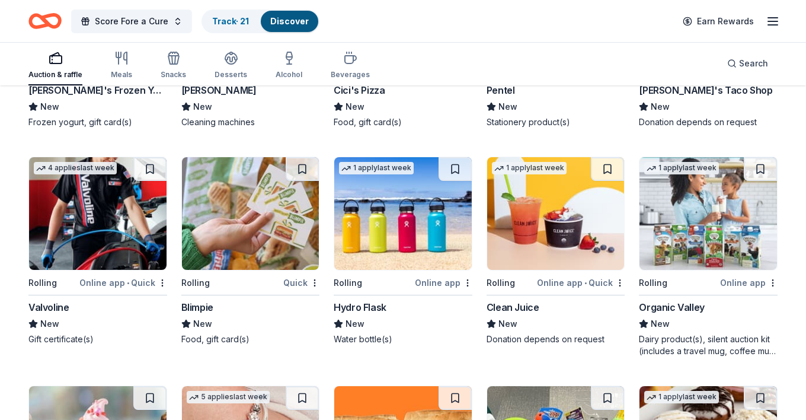
click at [404, 219] on img at bounding box center [403, 213] width 138 height 113
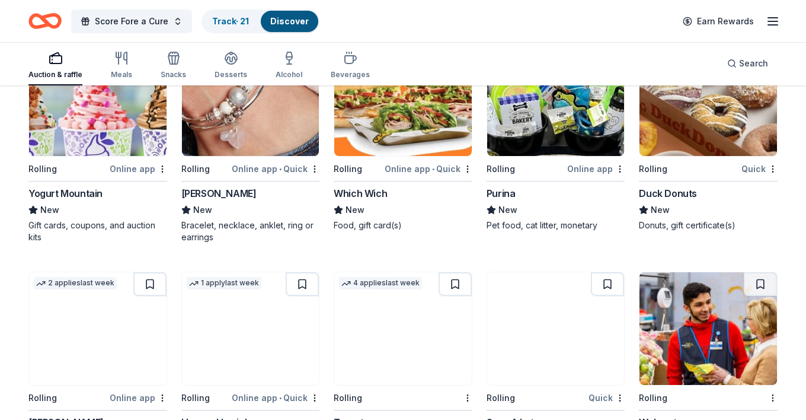
scroll to position [4410, 0]
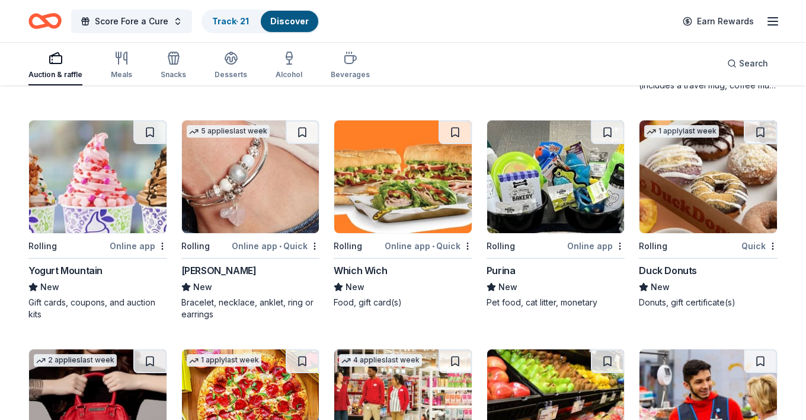
click at [246, 170] on img at bounding box center [251, 176] width 138 height 113
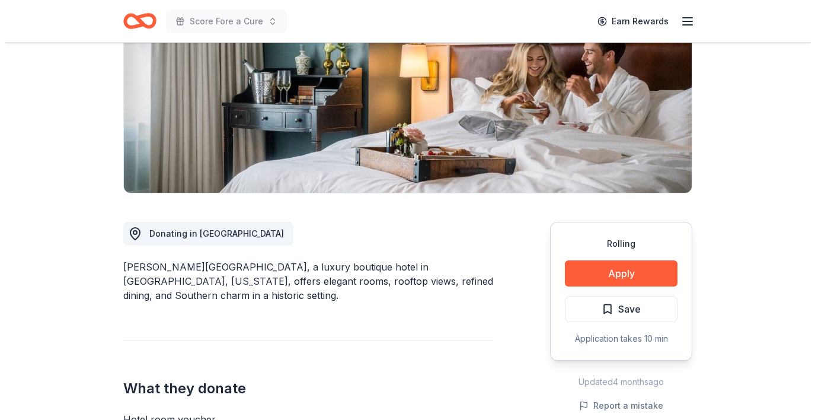
scroll to position [168, 0]
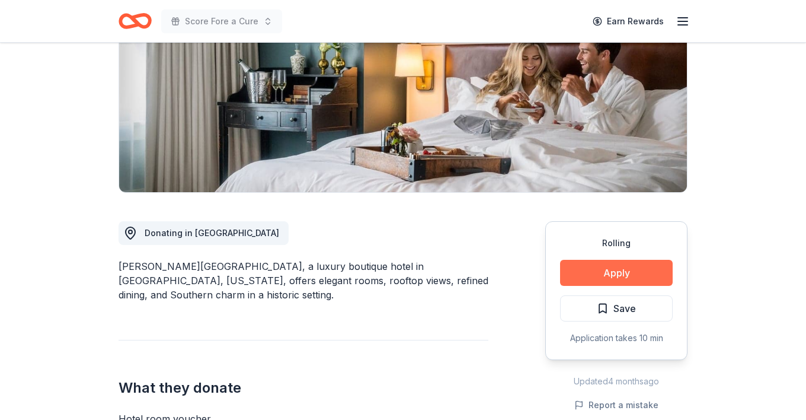
click at [629, 270] on button "Apply" at bounding box center [616, 273] width 113 height 26
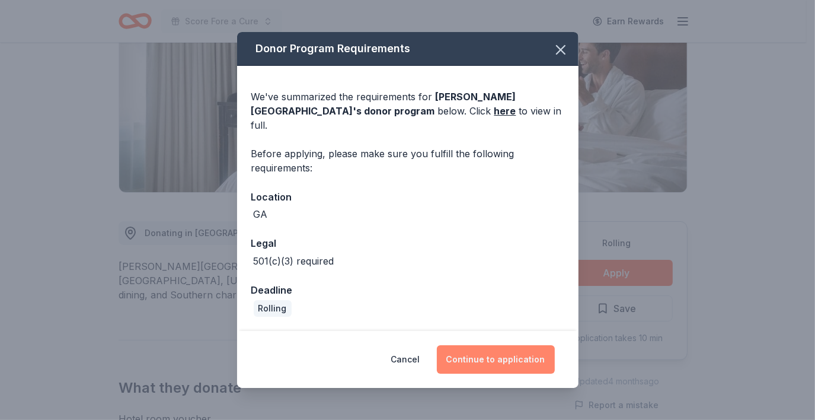
click at [495, 352] on button "Continue to application" at bounding box center [496, 359] width 118 height 28
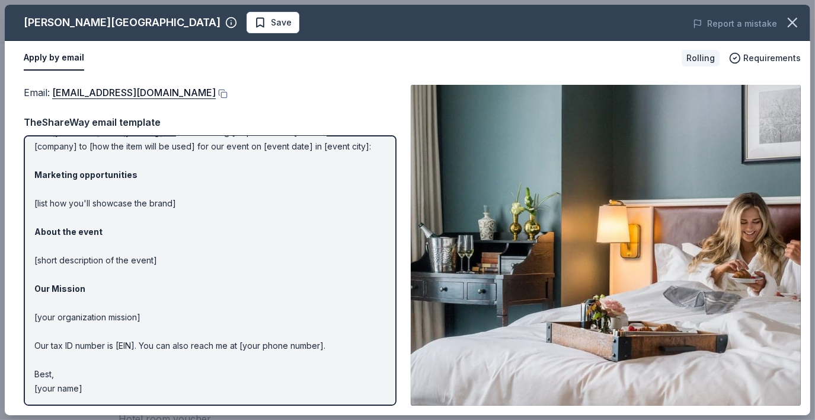
scroll to position [0, 0]
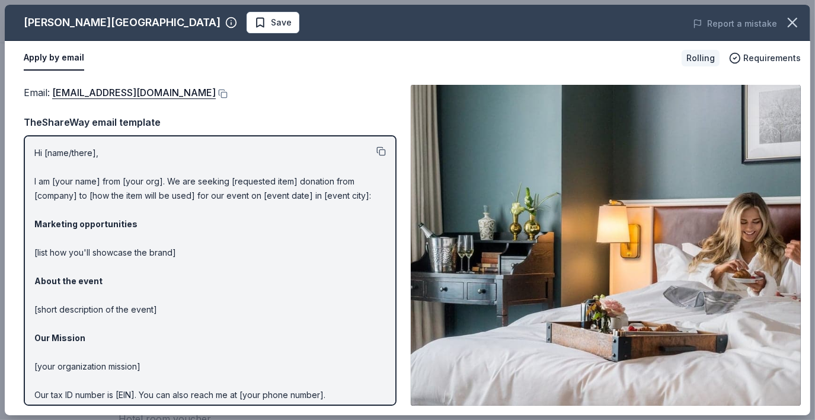
click at [376, 152] on button at bounding box center [380, 150] width 9 height 9
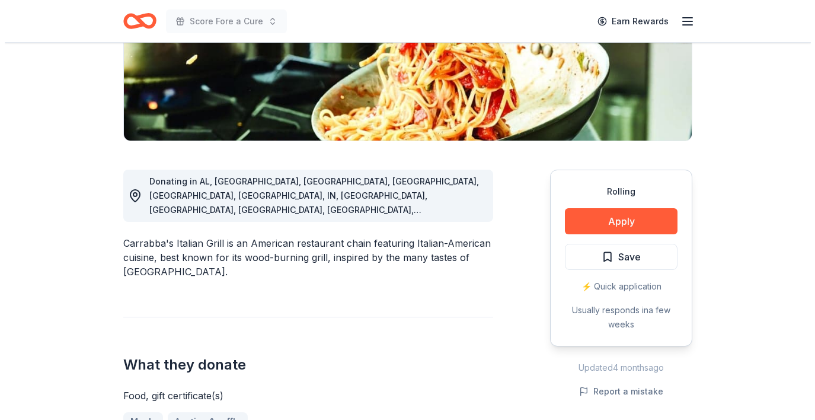
scroll to position [220, 0]
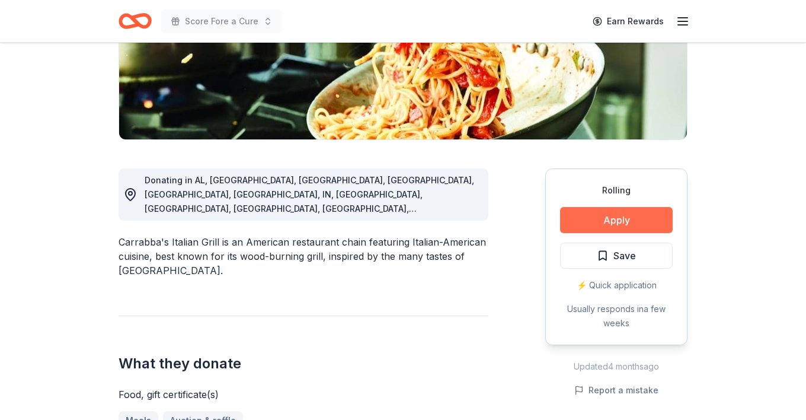
click at [616, 219] on button "Apply" at bounding box center [616, 220] width 113 height 26
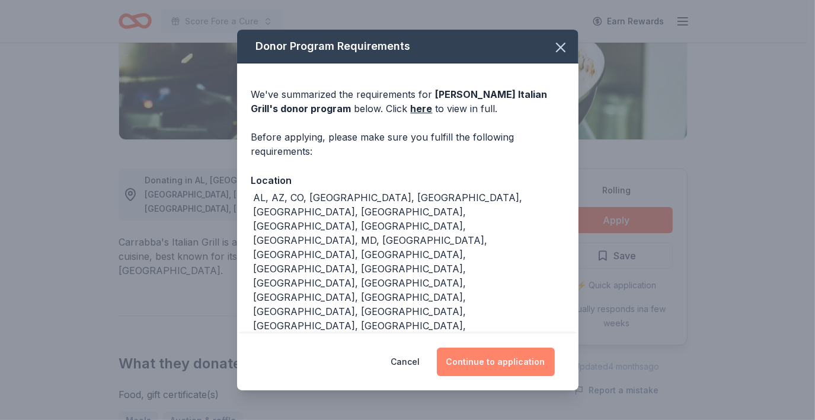
click at [498, 347] on button "Continue to application" at bounding box center [496, 361] width 118 height 28
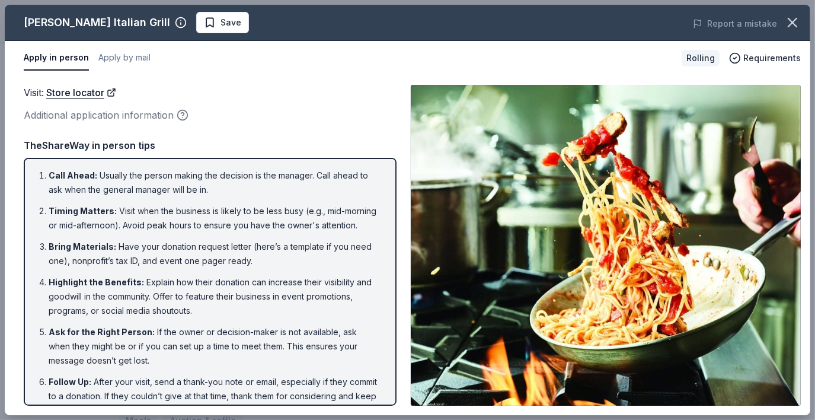
scroll to position [37, 0]
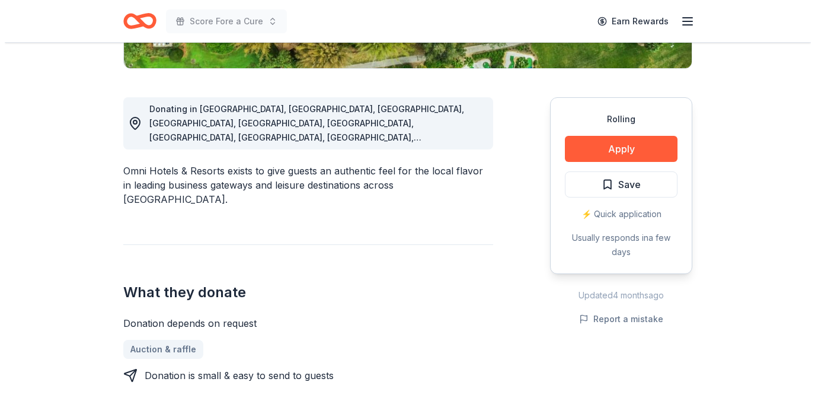
scroll to position [293, 0]
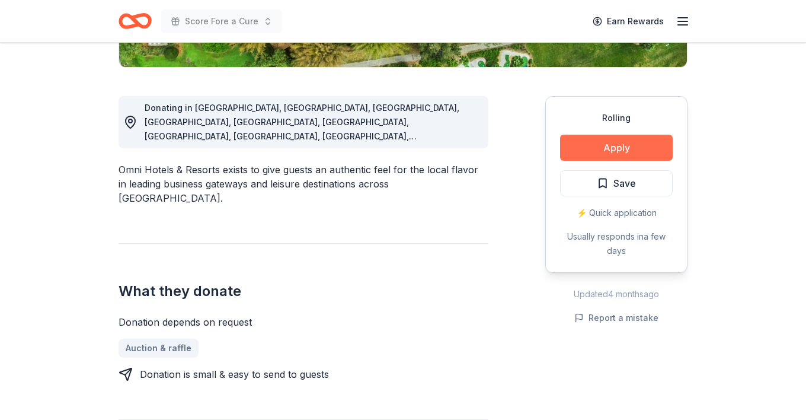
click at [617, 145] on button "Apply" at bounding box center [616, 148] width 113 height 26
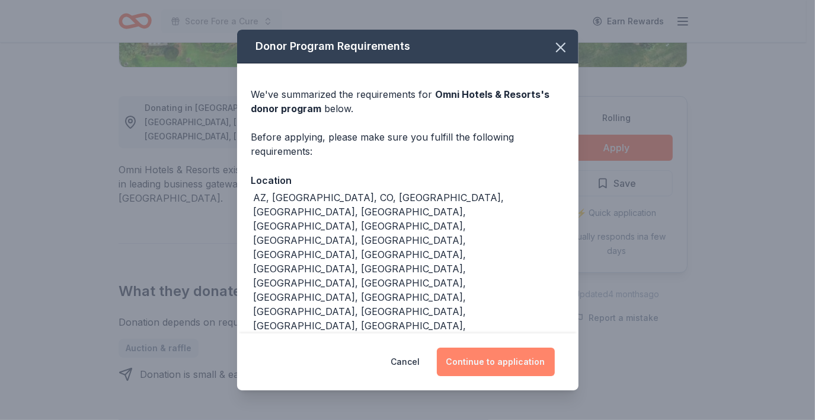
click at [503, 364] on button "Continue to application" at bounding box center [496, 361] width 118 height 28
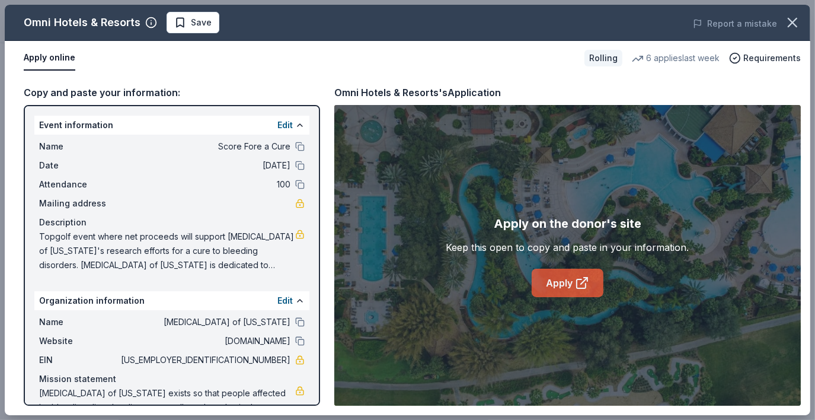
click at [555, 281] on link "Apply" at bounding box center [568, 282] width 72 height 28
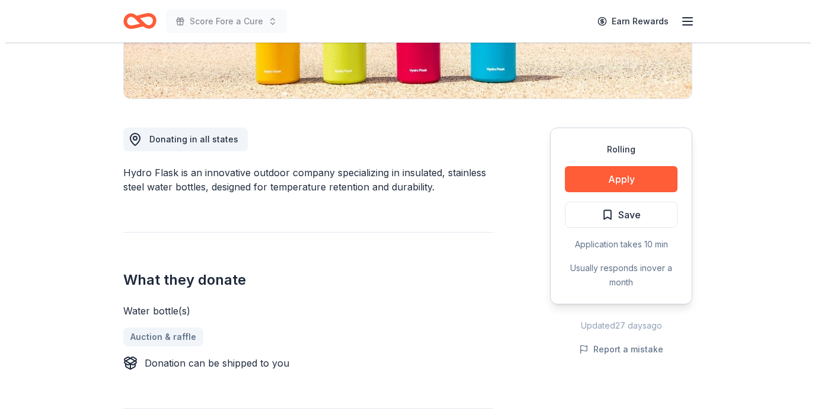
scroll to position [262, 0]
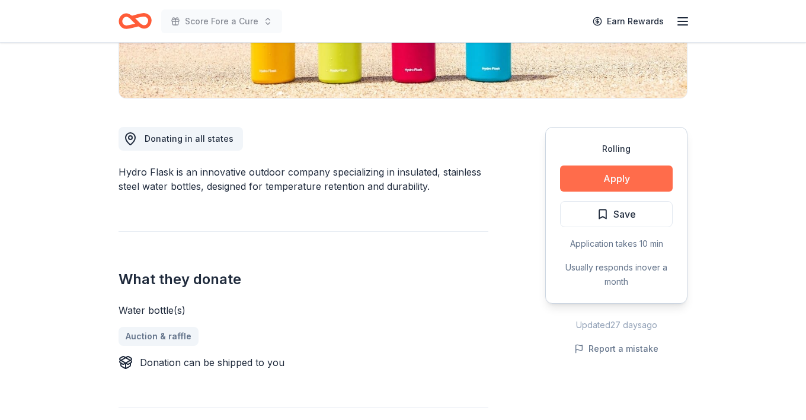
click at [613, 183] on button "Apply" at bounding box center [616, 178] width 113 height 26
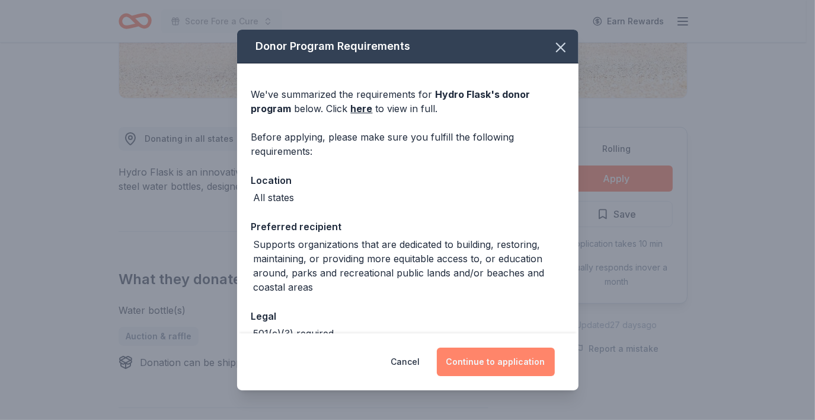
click at [503, 363] on button "Continue to application" at bounding box center [496, 361] width 118 height 28
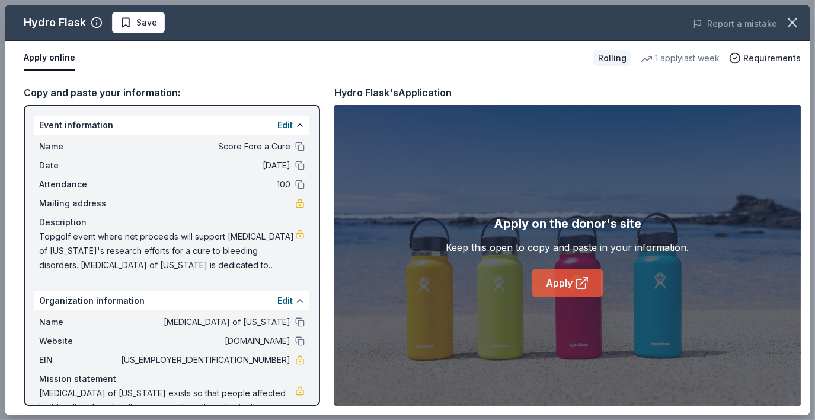
click at [573, 280] on link "Apply" at bounding box center [568, 282] width 72 height 28
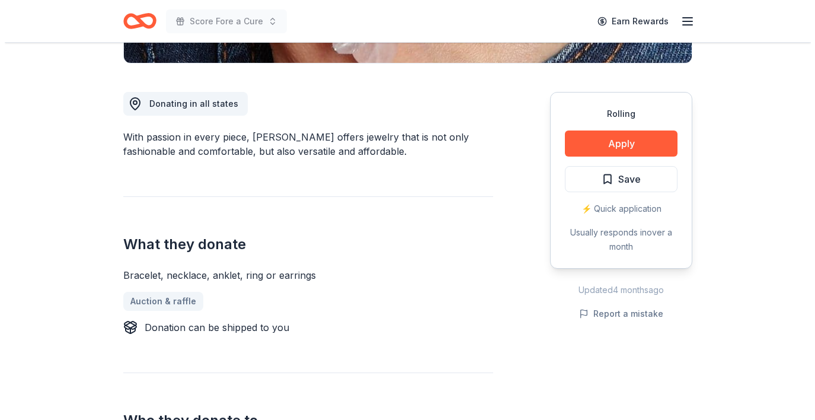
scroll to position [300, 0]
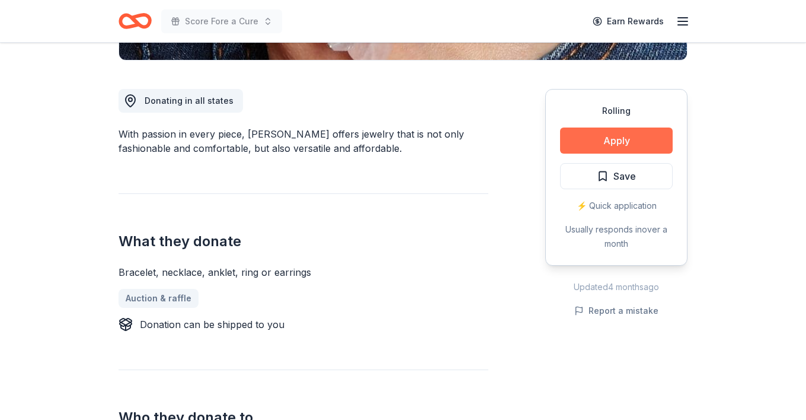
click at [627, 140] on button "Apply" at bounding box center [616, 140] width 113 height 26
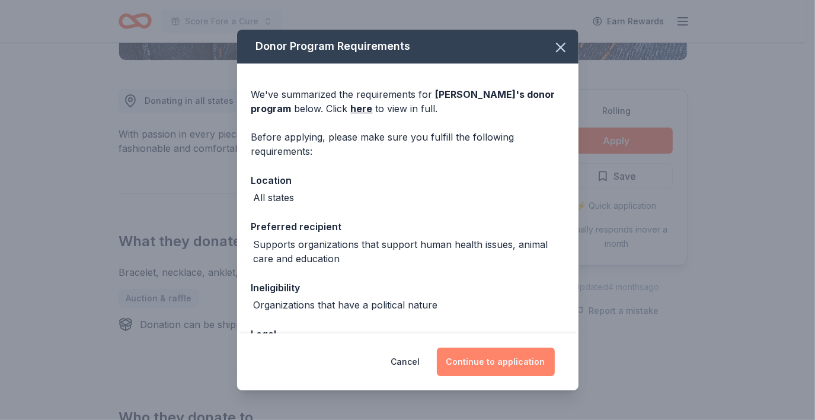
click at [505, 362] on button "Continue to application" at bounding box center [496, 361] width 118 height 28
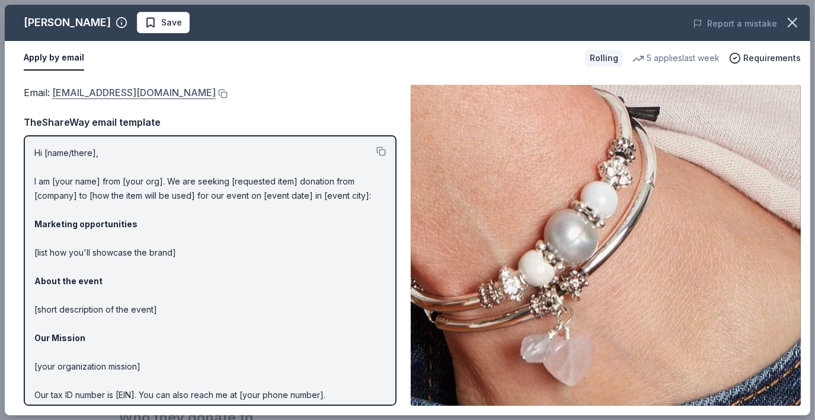
drag, startPoint x: 99, startPoint y: 91, endPoint x: 95, endPoint y: 85, distance: 6.9
drag, startPoint x: 33, startPoint y: 152, endPoint x: 78, endPoint y: 154, distance: 45.7
click at [78, 154] on div "Hi [name/there], I am [your name] from [your org]. We are seeking [requested it…" at bounding box center [210, 270] width 373 height 270
click at [376, 148] on button at bounding box center [380, 150] width 9 height 9
